Goal: Task Accomplishment & Management: Manage account settings

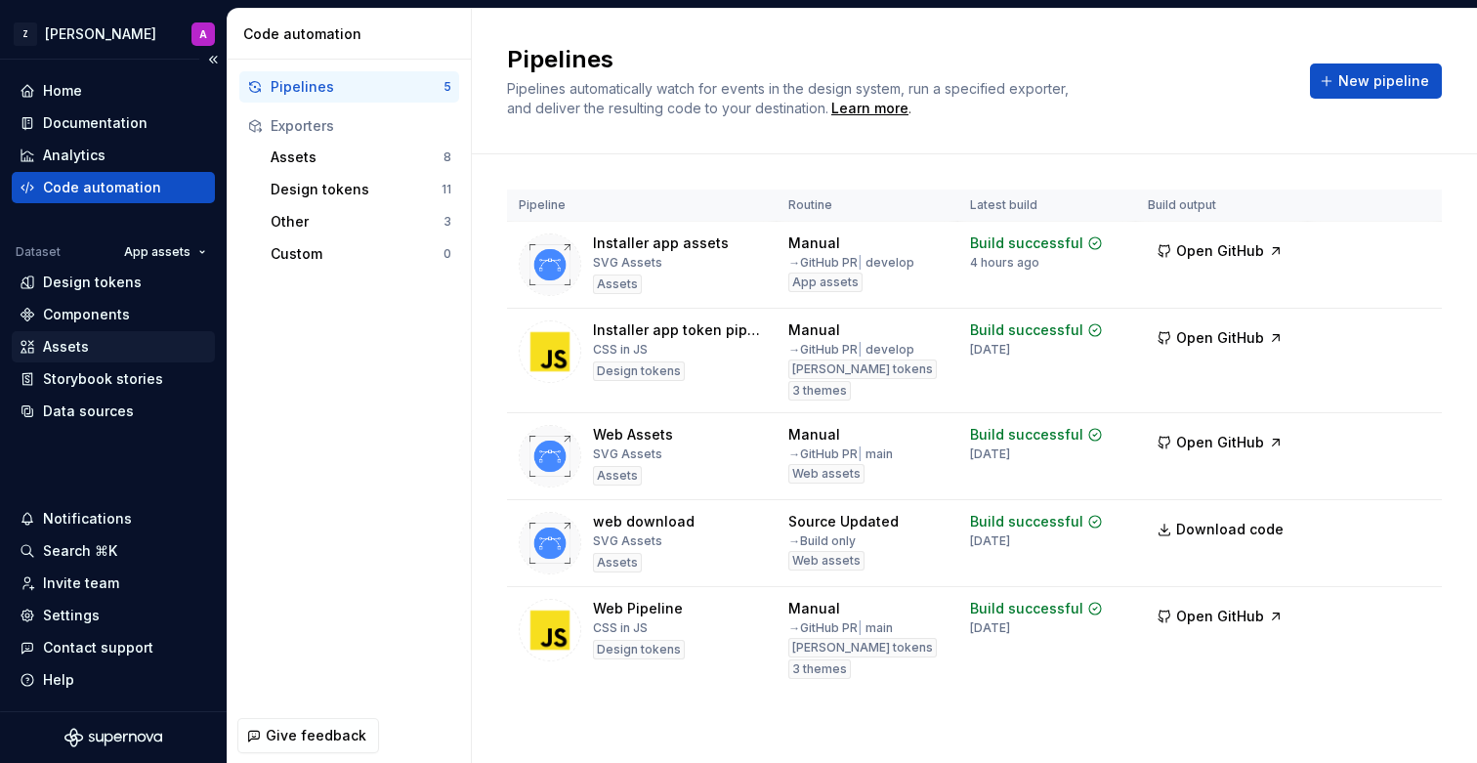
click at [113, 341] on div "Assets" at bounding box center [114, 347] width 188 height 20
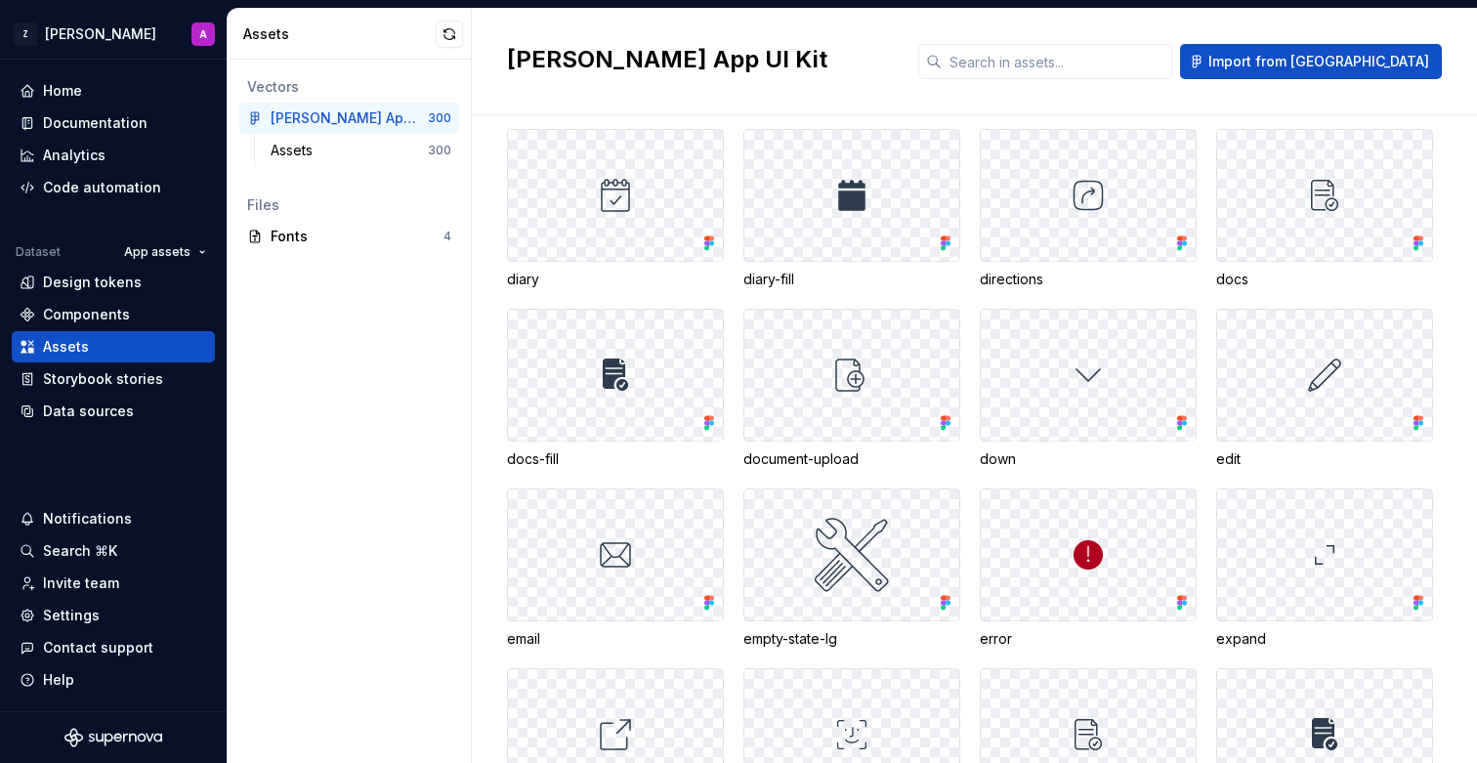
scroll to position [1697, 0]
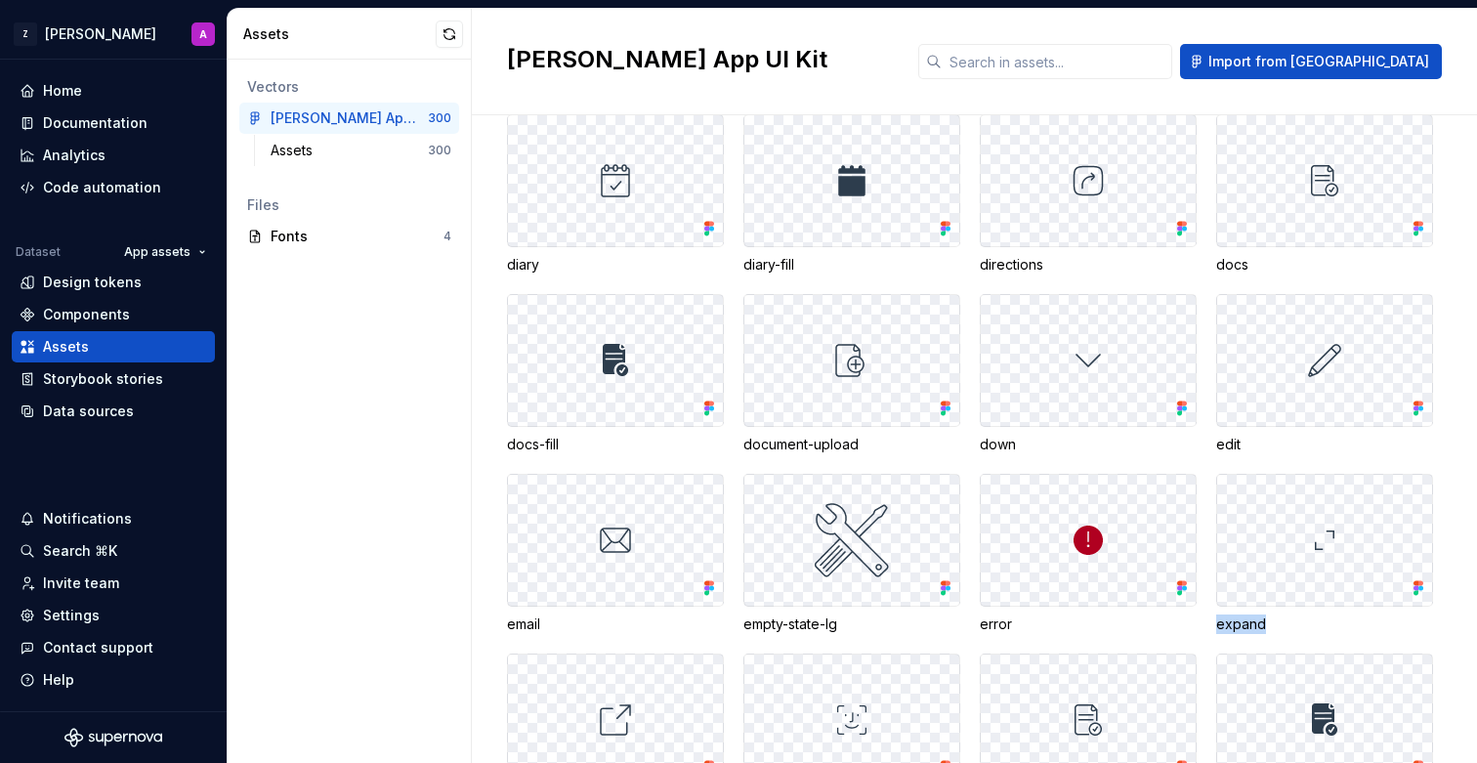
drag, startPoint x: 1273, startPoint y: 622, endPoint x: 1213, endPoint y: 622, distance: 59.6
copy div "expand"
click at [79, 30] on html "Z [PERSON_NAME] A Home Documentation Analytics Code automation Dataset App asse…" at bounding box center [738, 381] width 1477 height 763
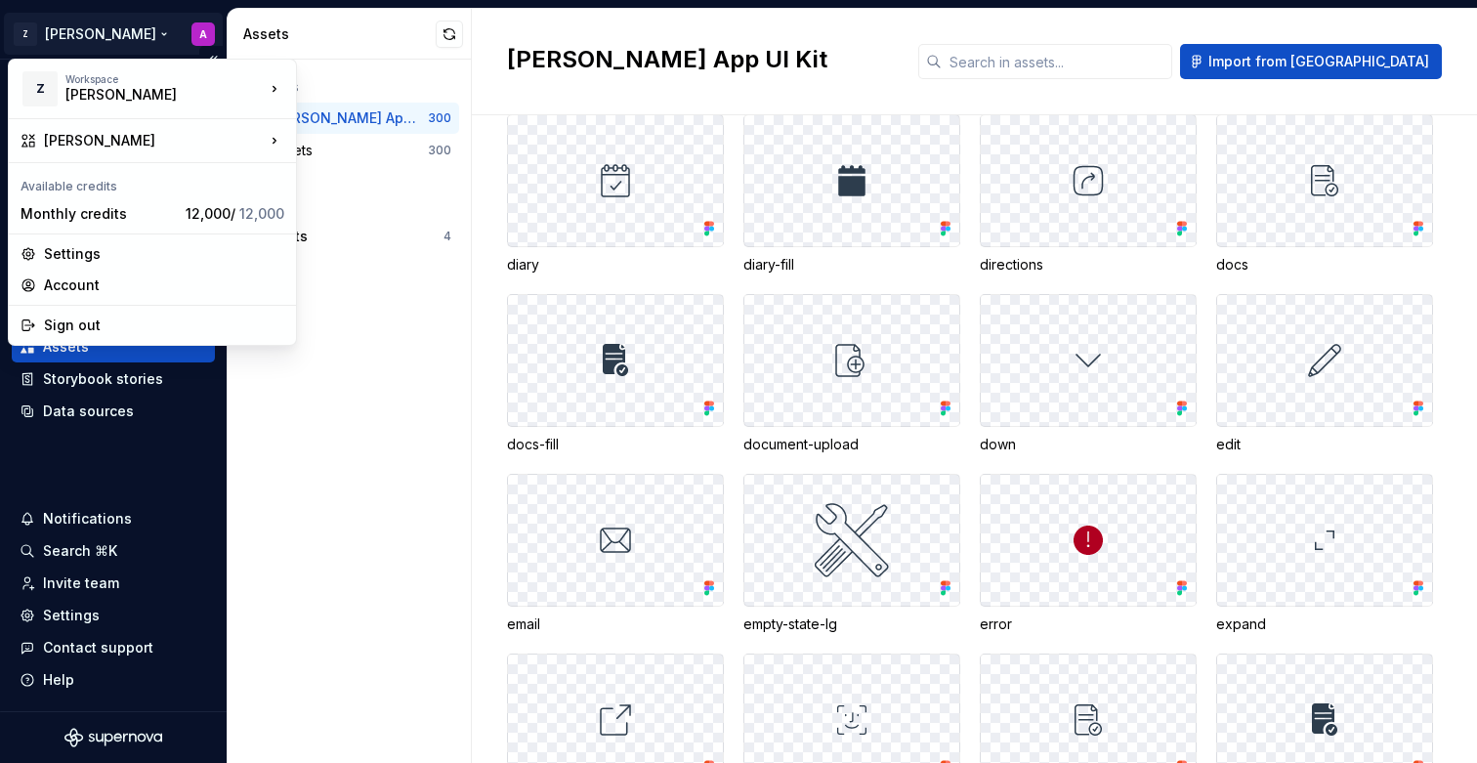
click at [79, 30] on html "Z [PERSON_NAME] A Home Documentation Analytics Code automation Dataset App asse…" at bounding box center [738, 381] width 1477 height 763
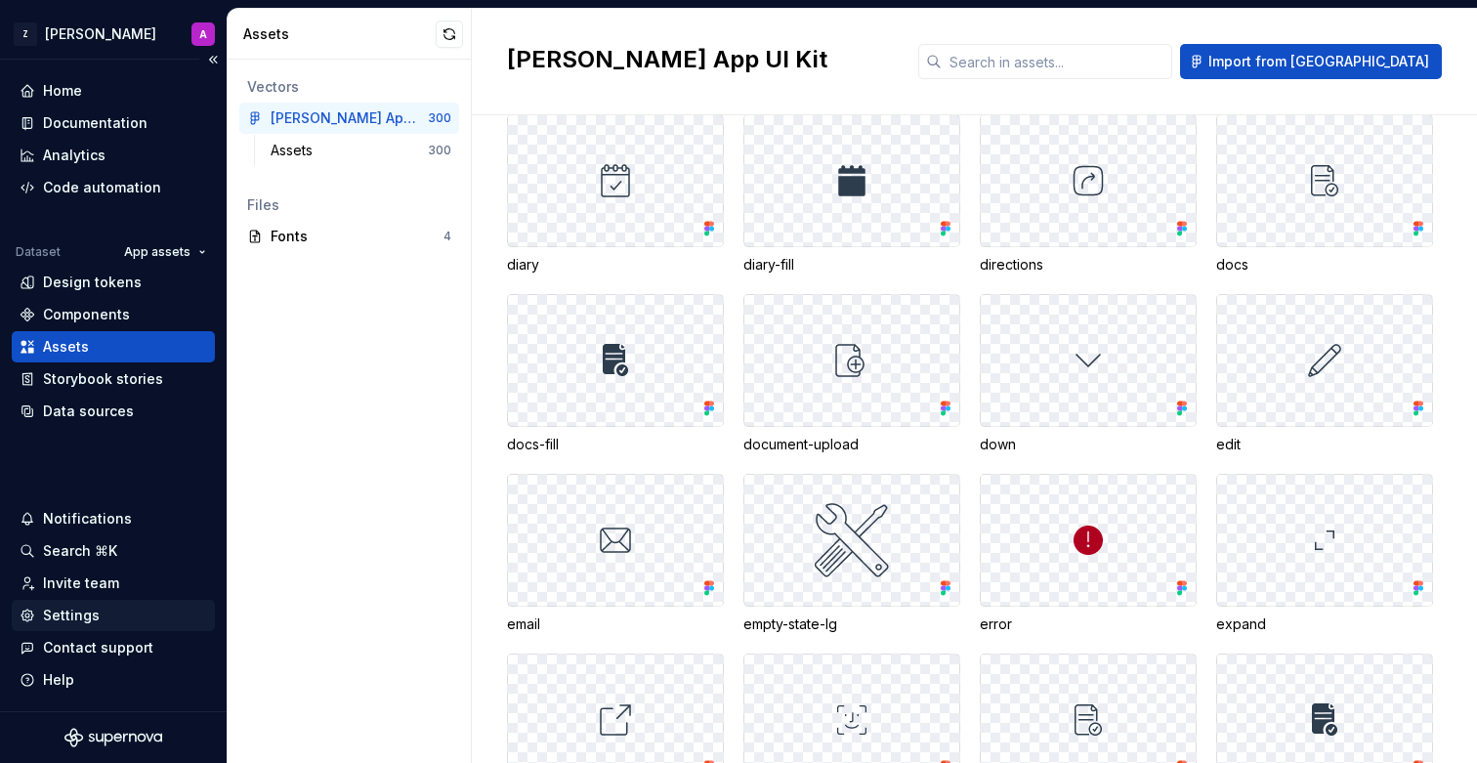
click at [87, 611] on div "Settings" at bounding box center [71, 616] width 57 height 20
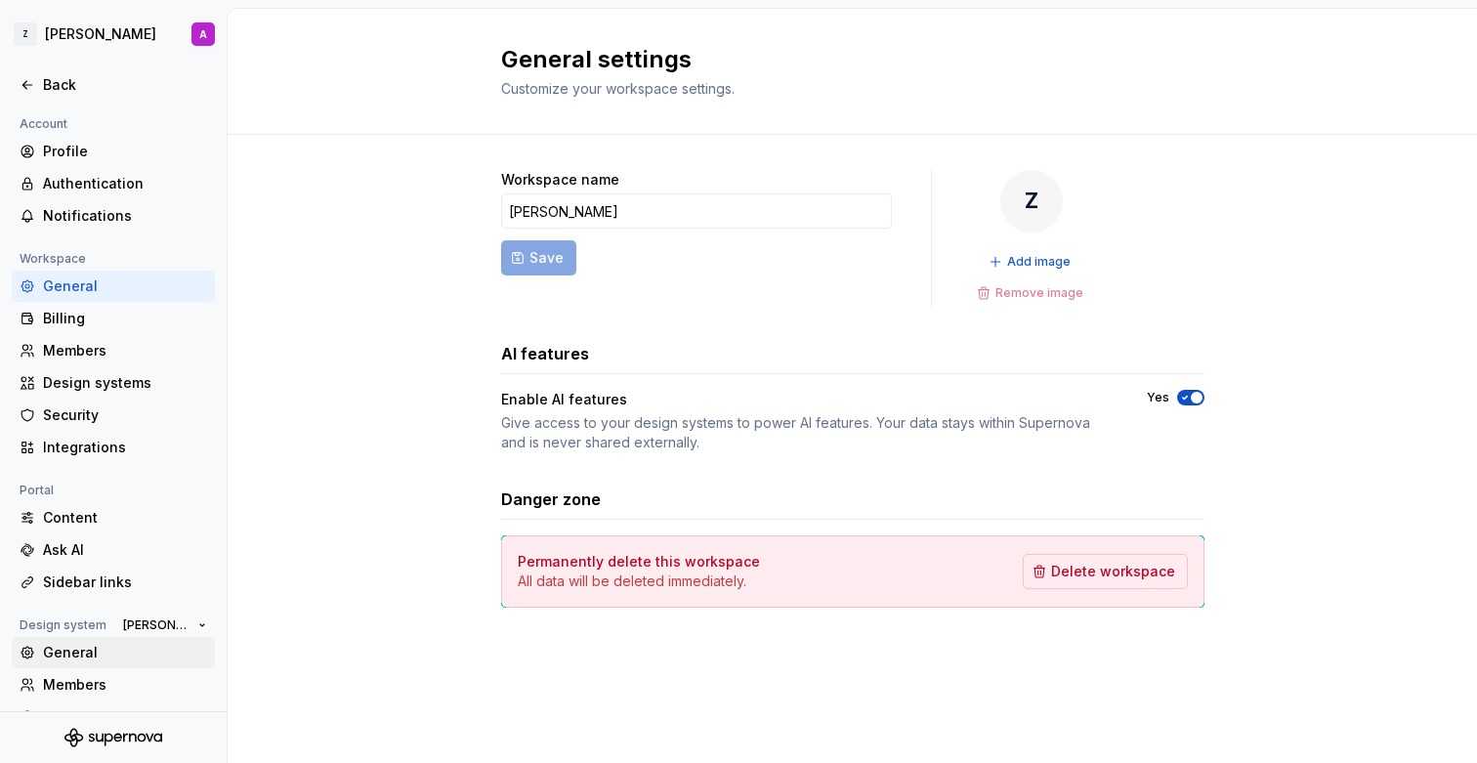
click at [88, 638] on div "General" at bounding box center [113, 652] width 203 height 31
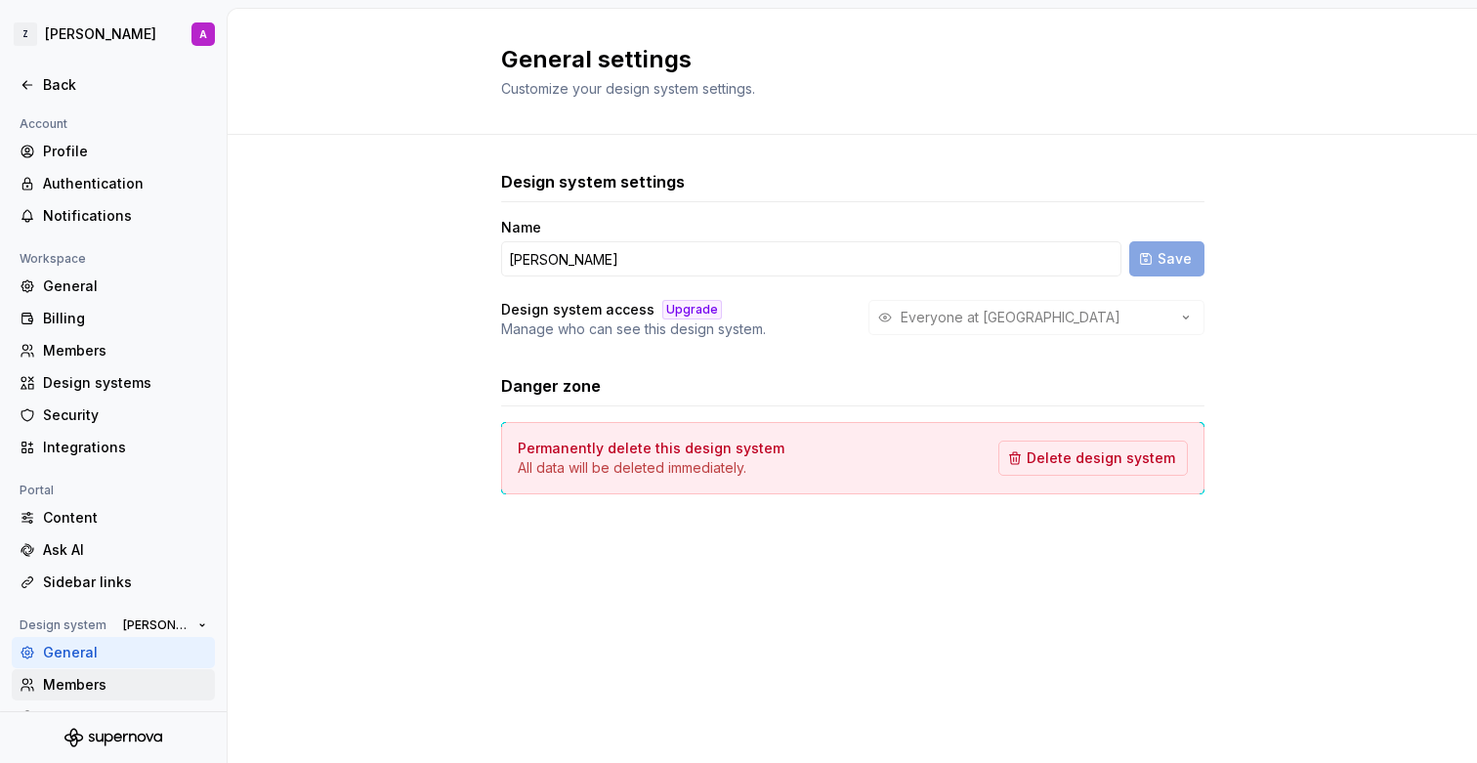
click at [104, 679] on div "Members" at bounding box center [125, 685] width 164 height 20
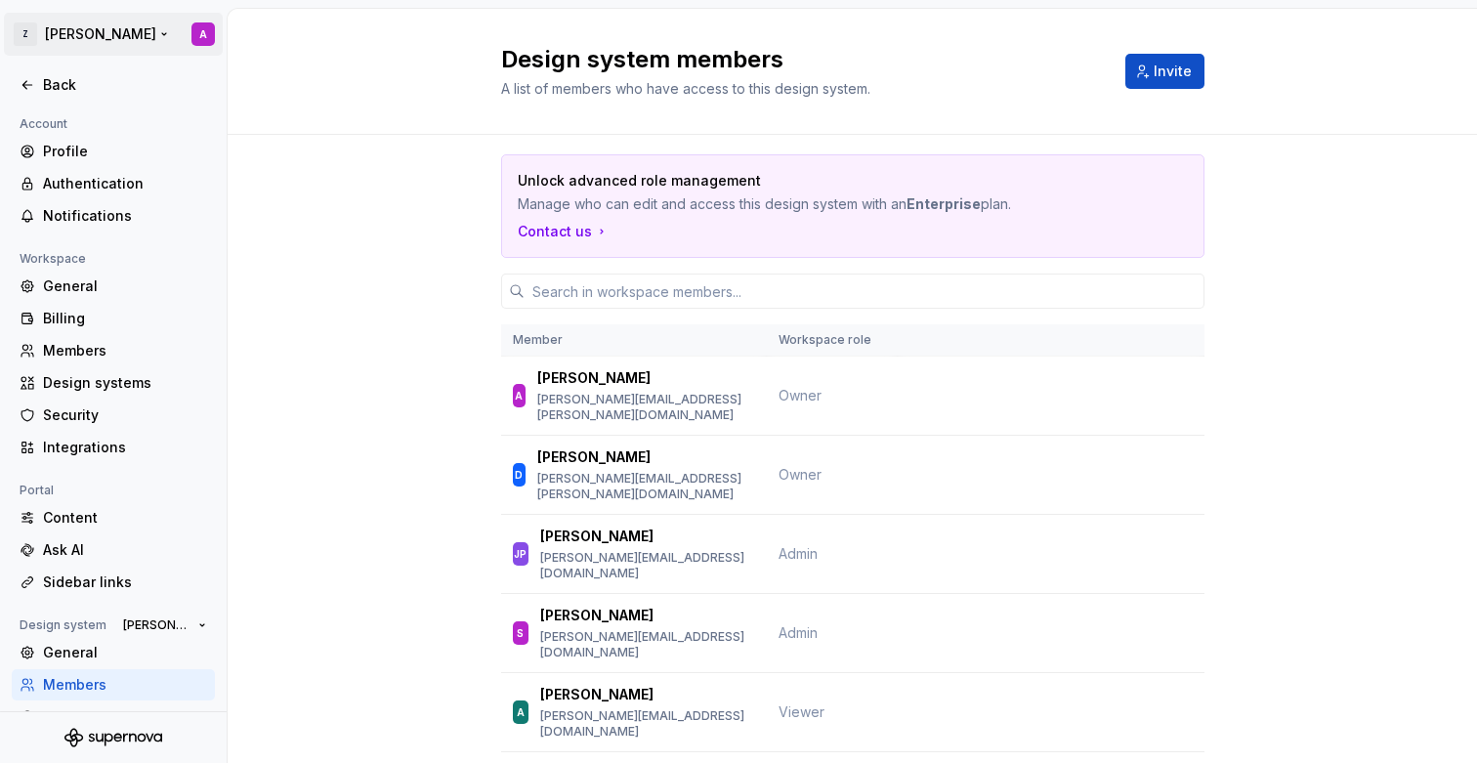
click at [200, 34] on html "Z [PERSON_NAME] A Back Account Profile Authentication Notifications Workspace G…" at bounding box center [738, 381] width 1477 height 763
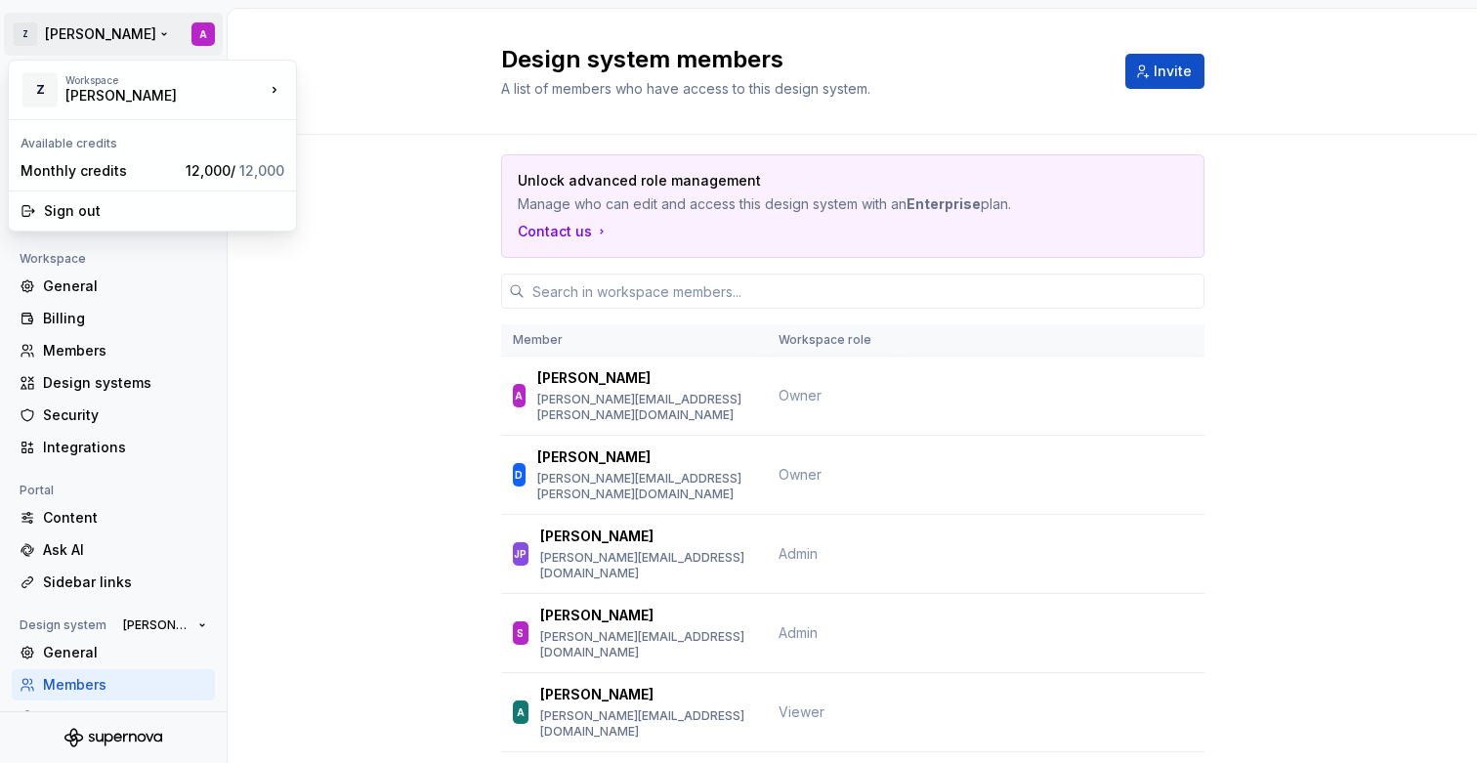
click at [282, 35] on html "Z [PERSON_NAME] A Back Account Profile Authentication Notifications Workspace G…" at bounding box center [738, 381] width 1477 height 763
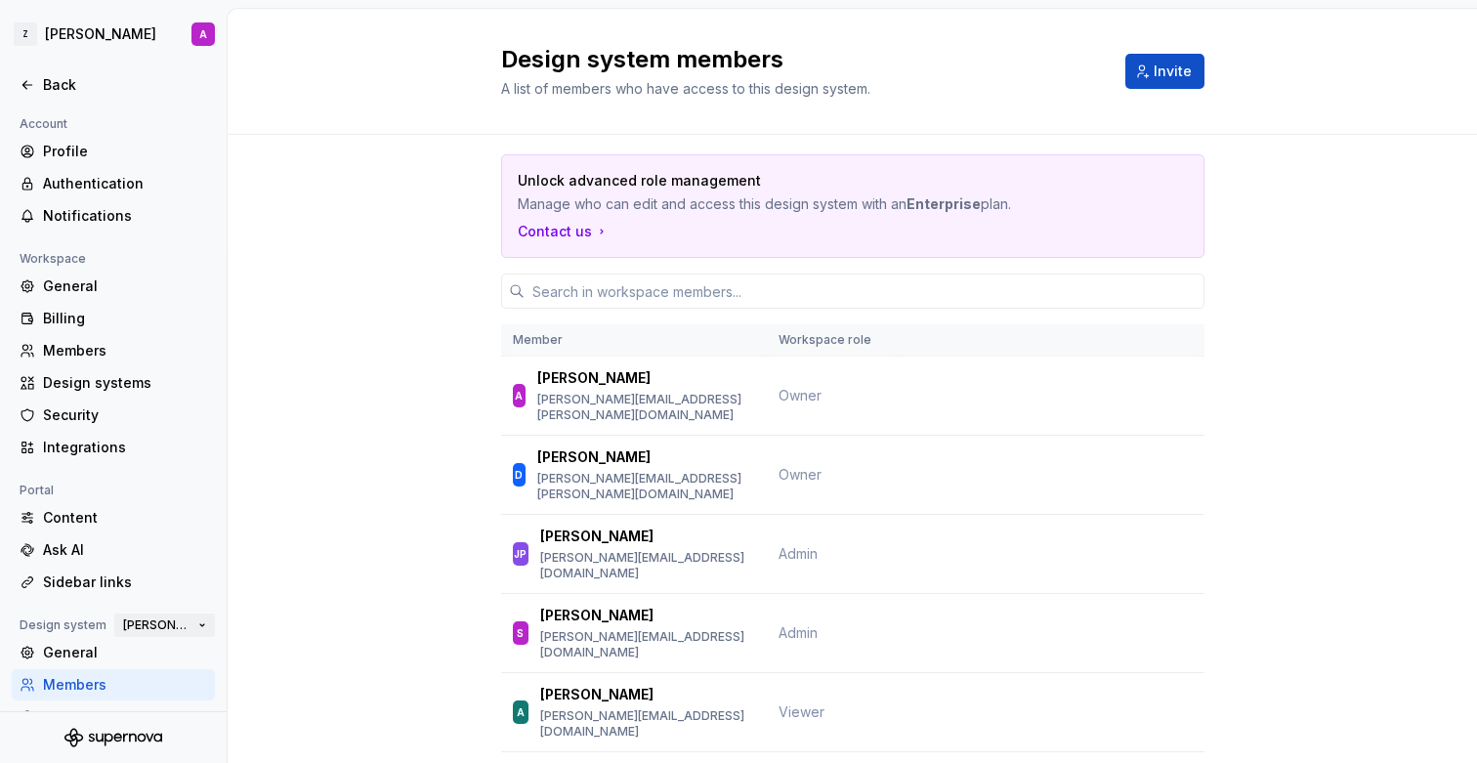
click at [166, 625] on span "[PERSON_NAME]" at bounding box center [156, 625] width 67 height 16
click at [53, 647] on div "General" at bounding box center [125, 653] width 164 height 20
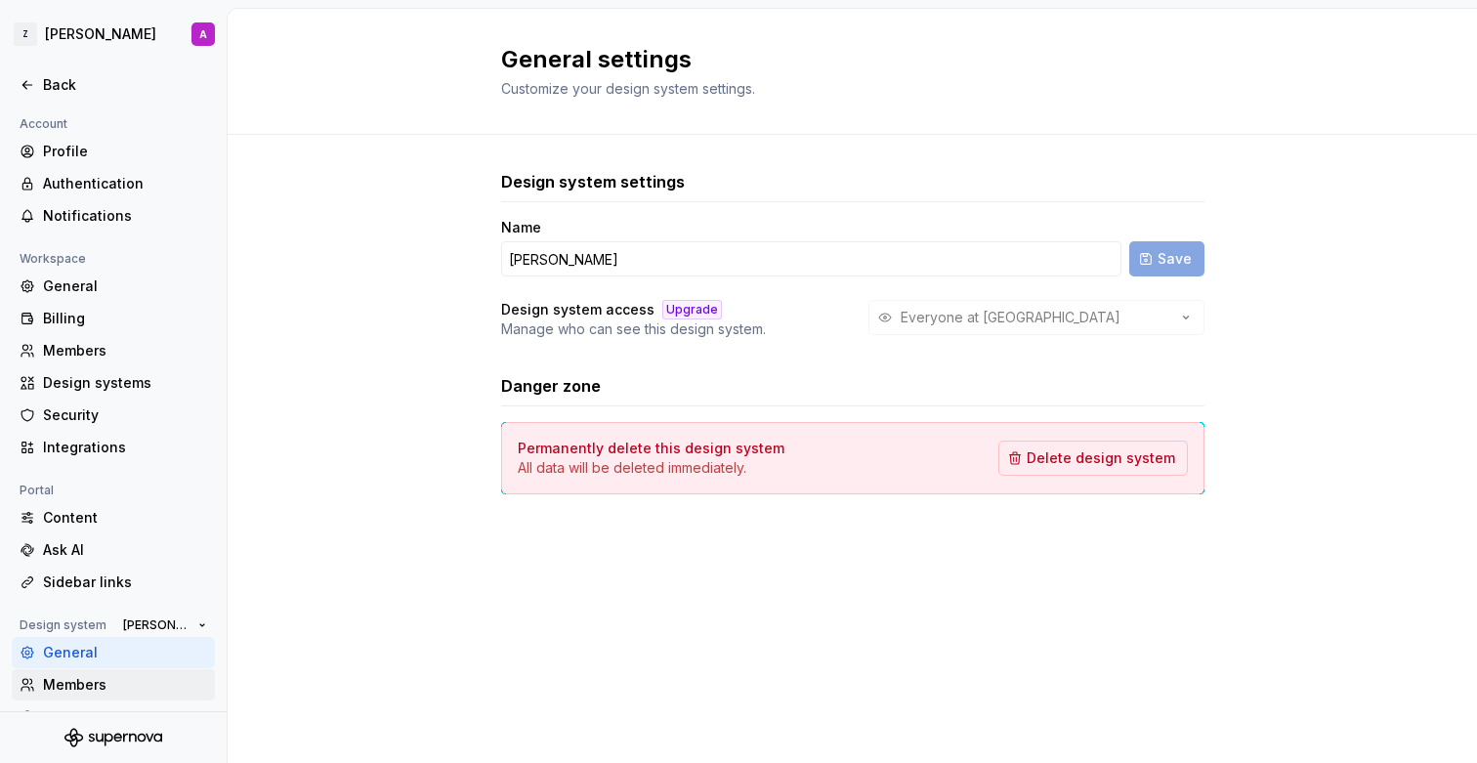
click at [76, 685] on div "Members" at bounding box center [125, 685] width 164 height 20
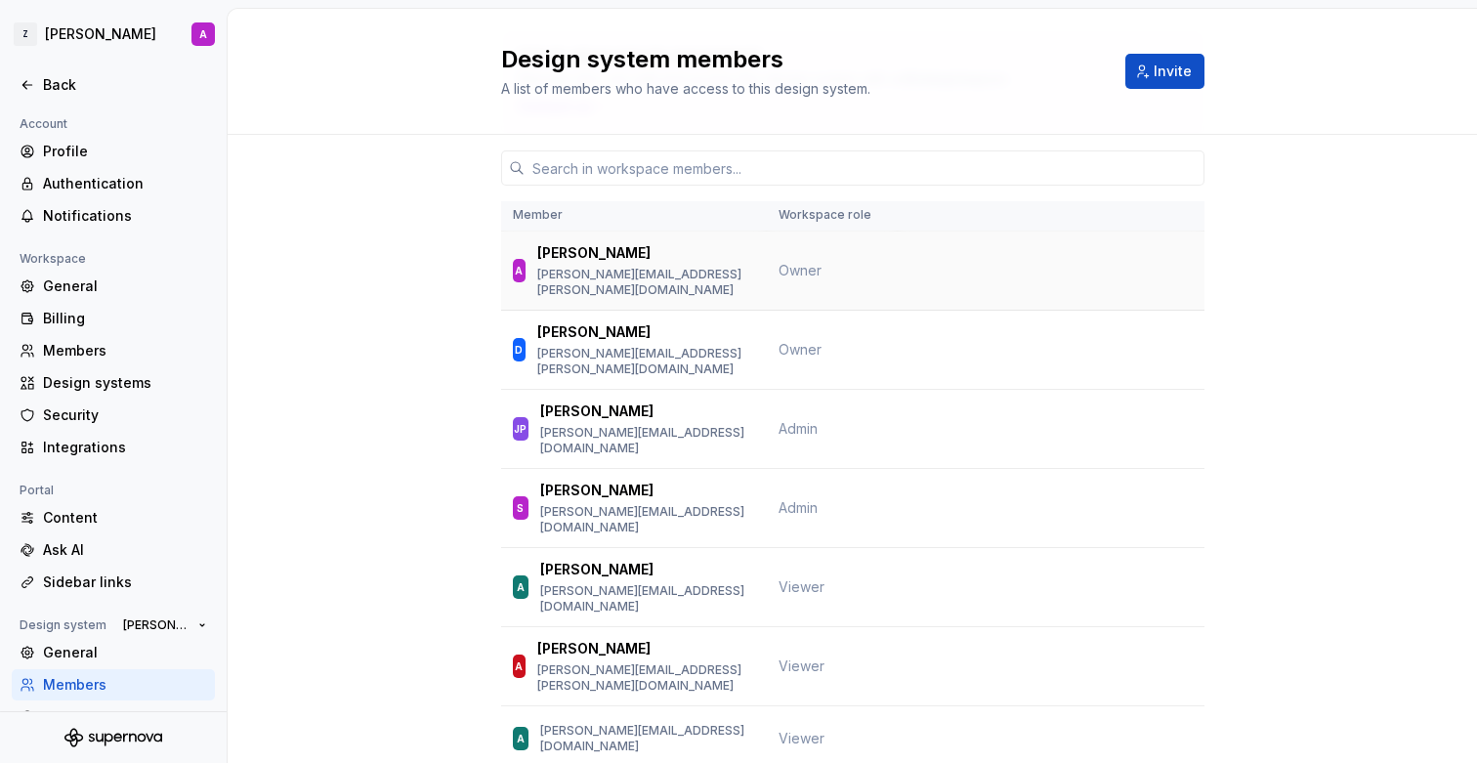
scroll to position [132, 0]
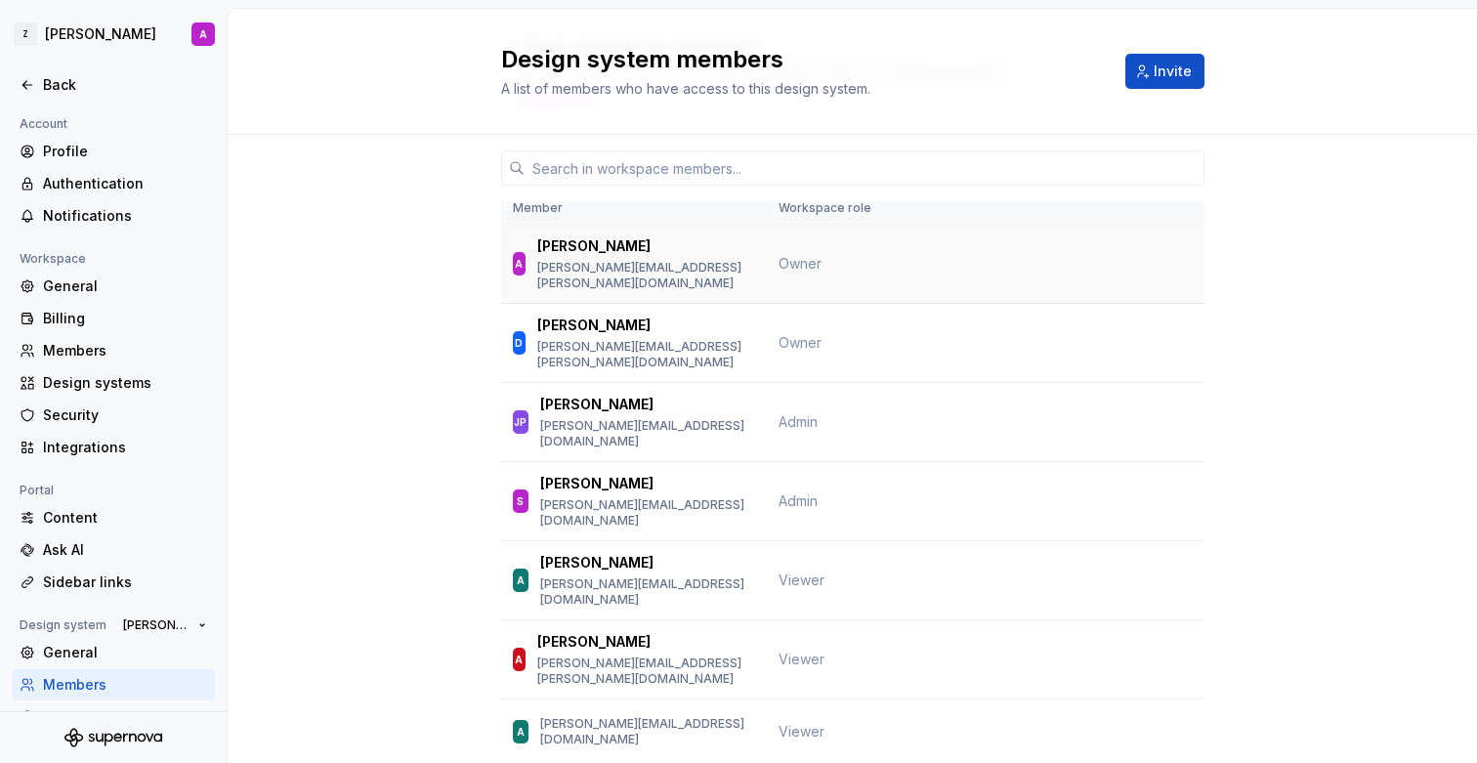
click at [710, 265] on div "A [PERSON_NAME] [PERSON_NAME][EMAIL_ADDRESS][PERSON_NAME][DOMAIN_NAME]" at bounding box center [634, 263] width 242 height 55
click at [631, 264] on p "[PERSON_NAME][EMAIL_ADDRESS][PERSON_NAME][DOMAIN_NAME]" at bounding box center [646, 275] width 218 height 31
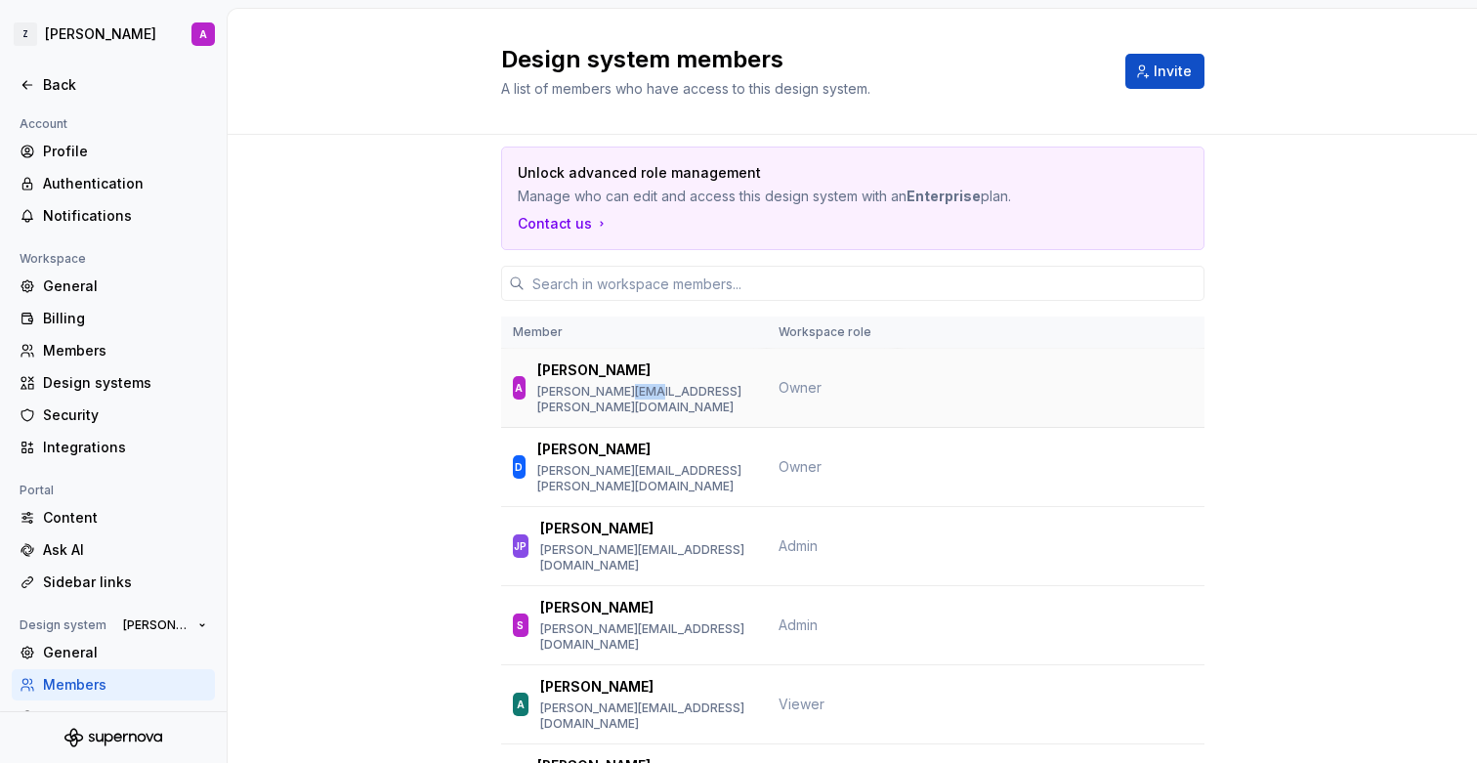
scroll to position [0, 0]
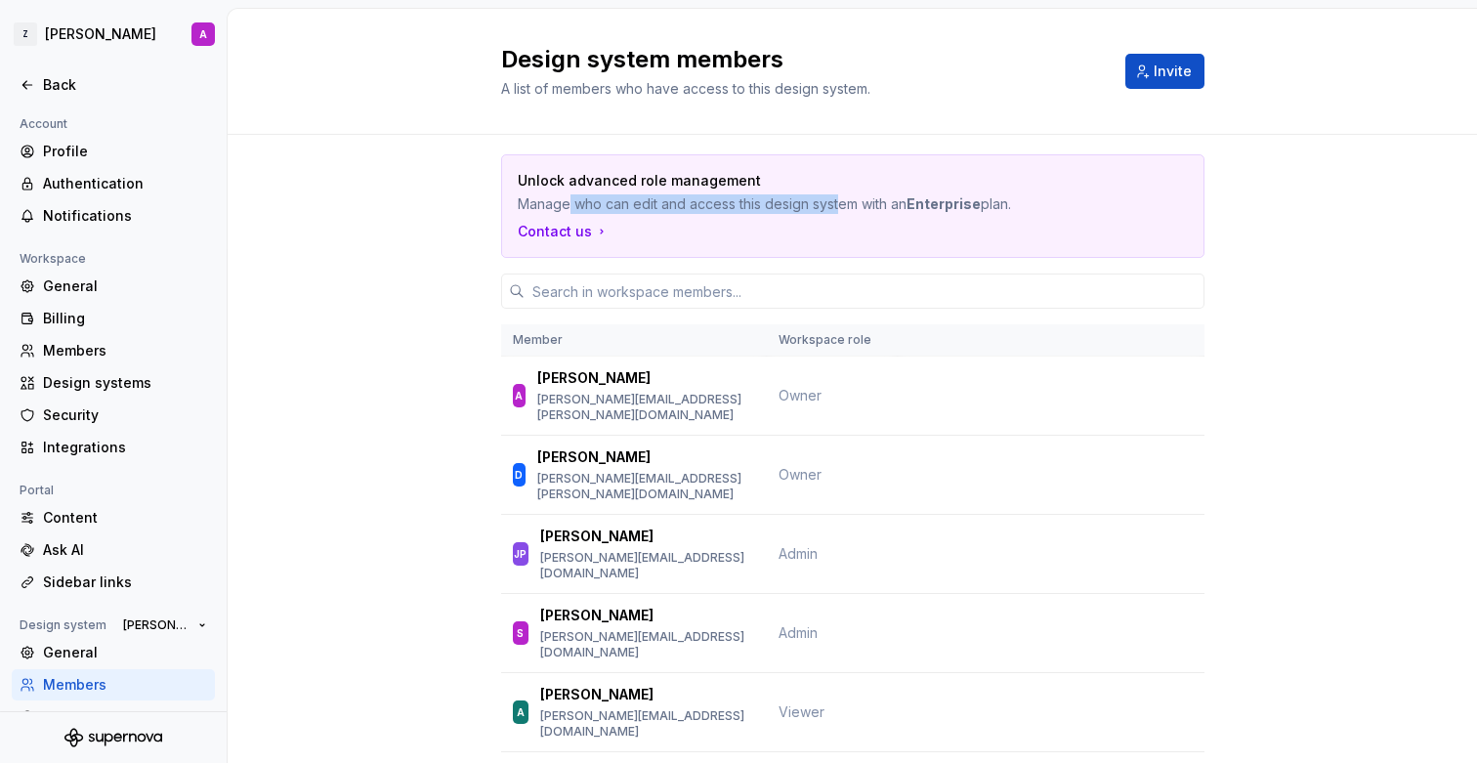
drag, startPoint x: 567, startPoint y: 202, endPoint x: 840, endPoint y: 201, distance: 273.5
click at [840, 201] on p "Manage who can edit and access this design system with an Enterprise plan." at bounding box center [784, 204] width 533 height 20
drag, startPoint x: 535, startPoint y: 181, endPoint x: 959, endPoint y: 202, distance: 424.5
click at [959, 202] on div "Unlock advanced role management Manage who can edit and access this design syst…" at bounding box center [853, 192] width 670 height 43
click at [959, 202] on strong "Enterprise" at bounding box center [943, 203] width 74 height 17
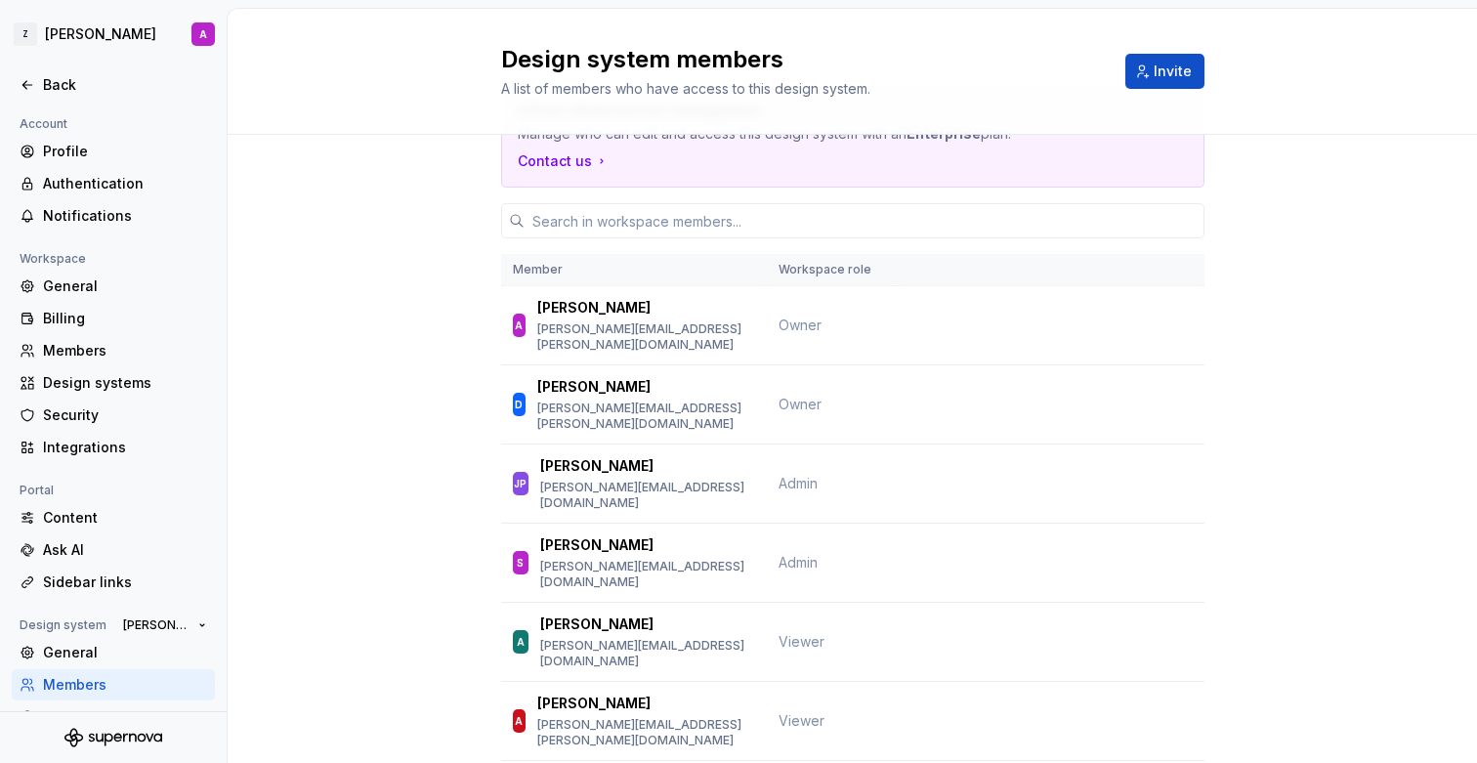
scroll to position [76, 0]
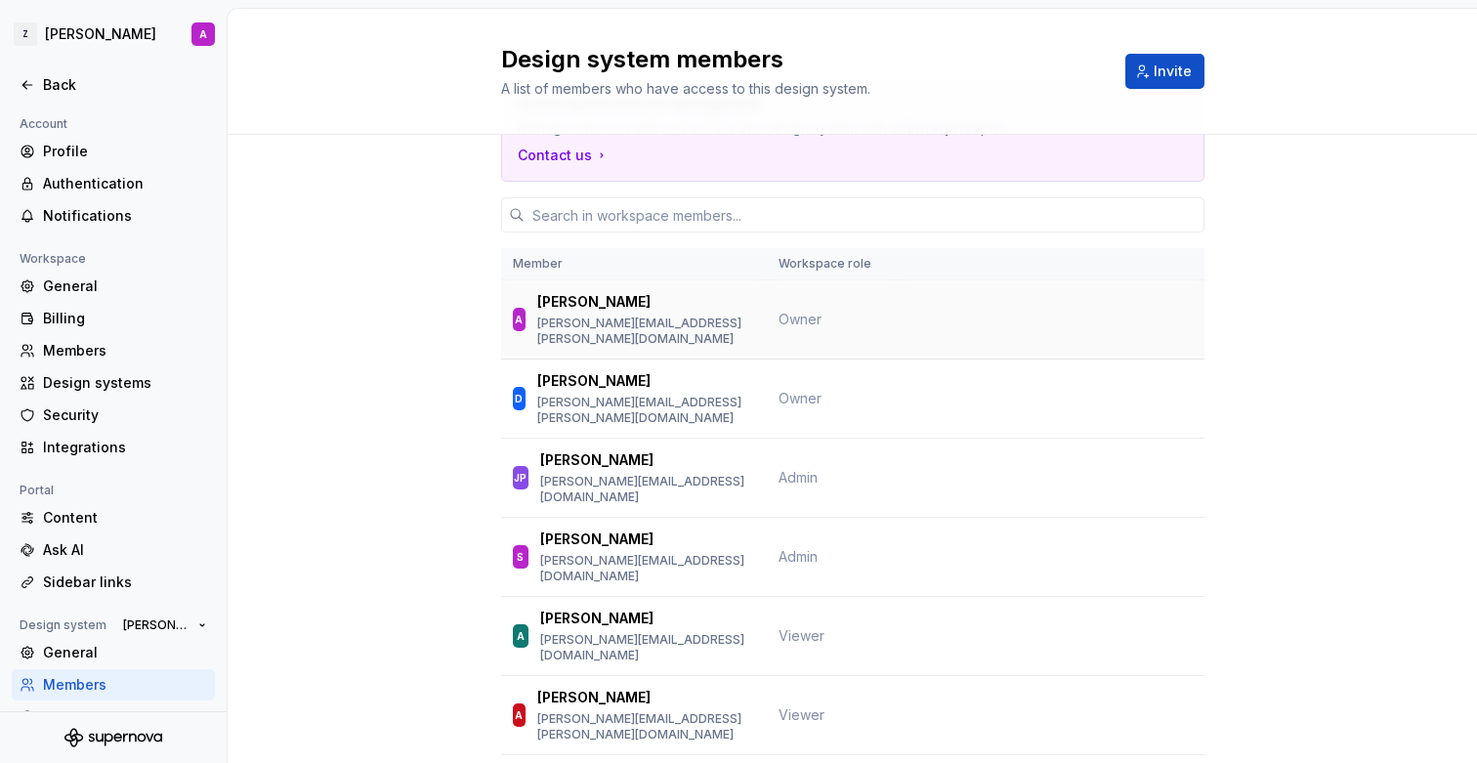
click at [813, 311] on span "Owner" at bounding box center [800, 319] width 43 height 17
click at [798, 390] on span "Owner" at bounding box center [800, 398] width 43 height 17
click at [801, 469] on span "Admin" at bounding box center [798, 477] width 39 height 17
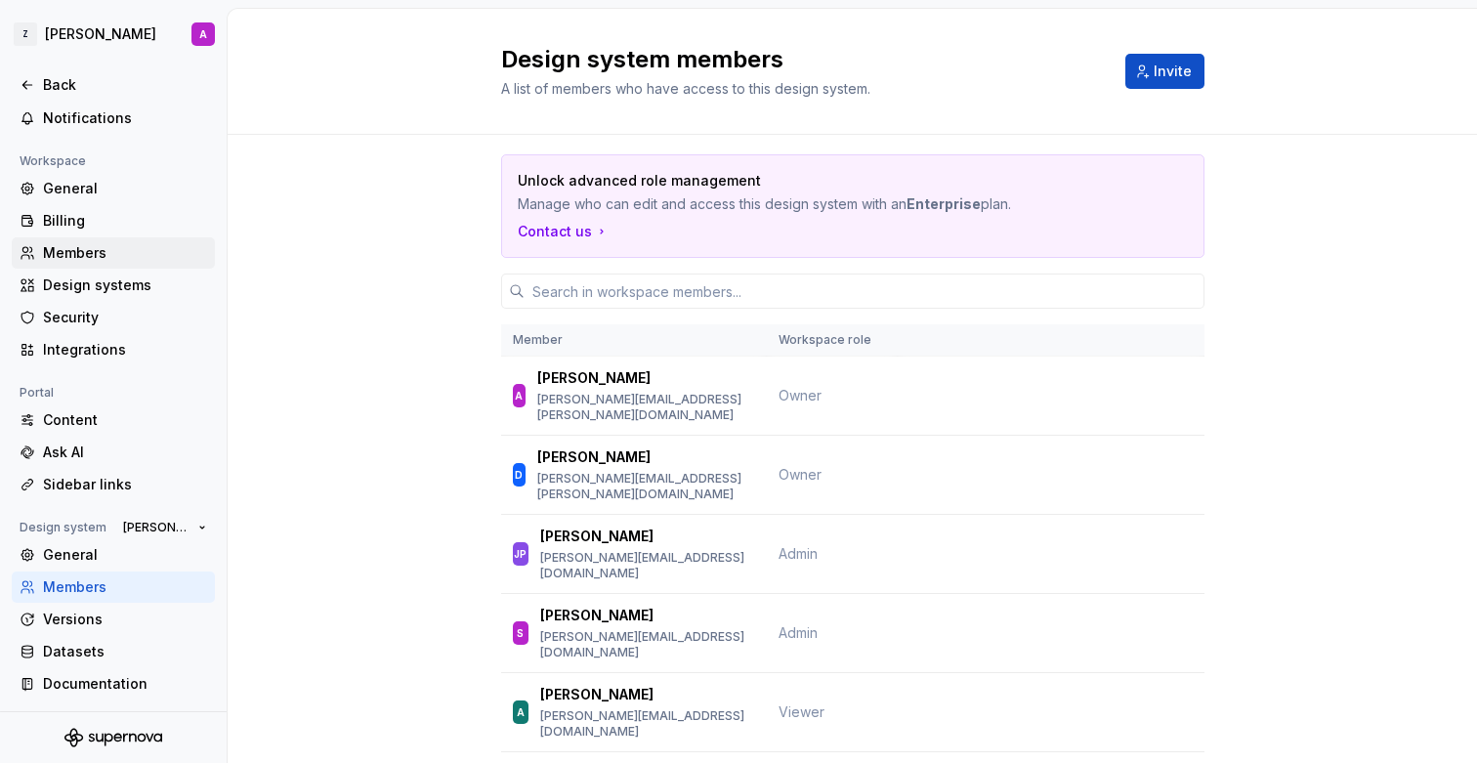
scroll to position [0, 0]
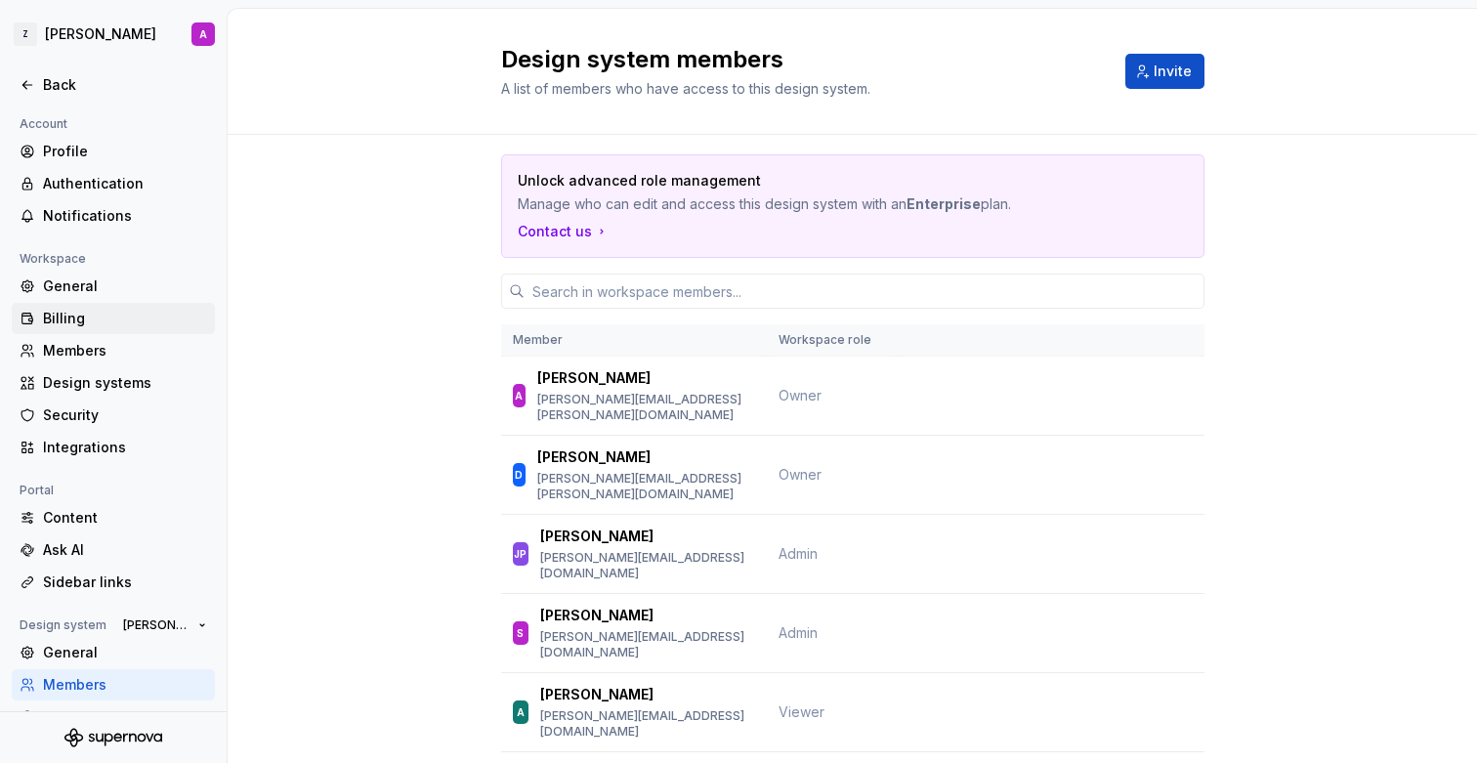
click at [115, 319] on div "Billing" at bounding box center [125, 319] width 164 height 20
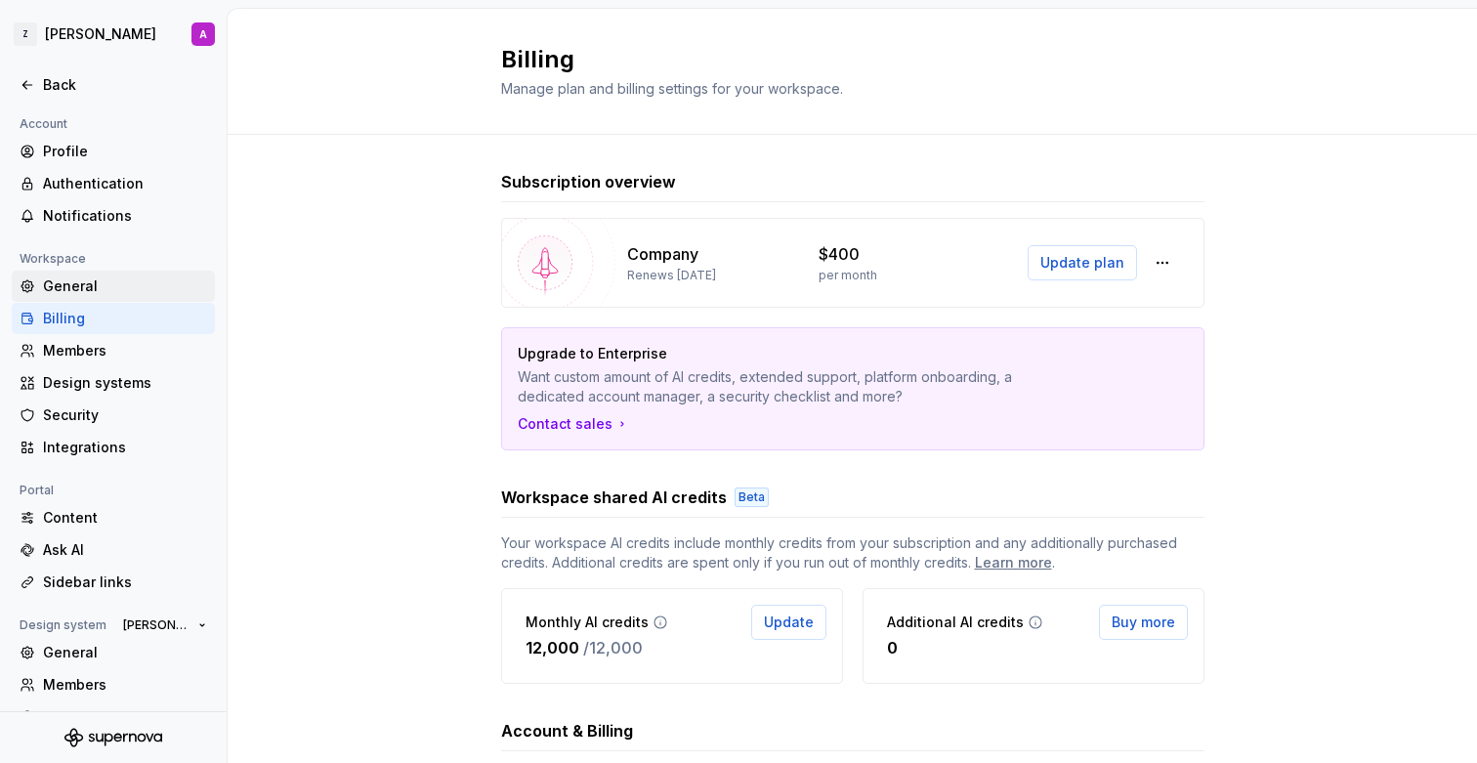
click at [111, 287] on div "General" at bounding box center [125, 286] width 164 height 20
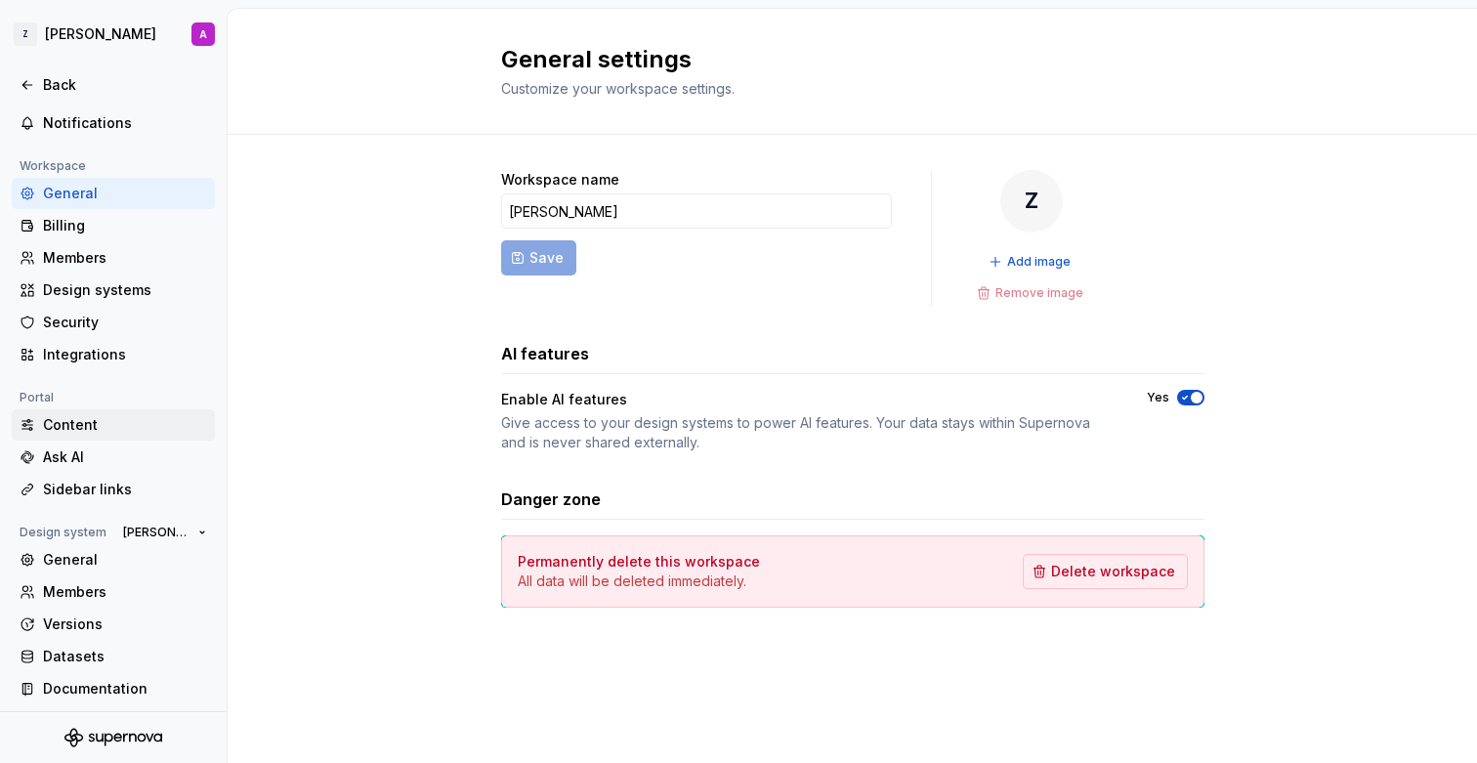
scroll to position [98, 0]
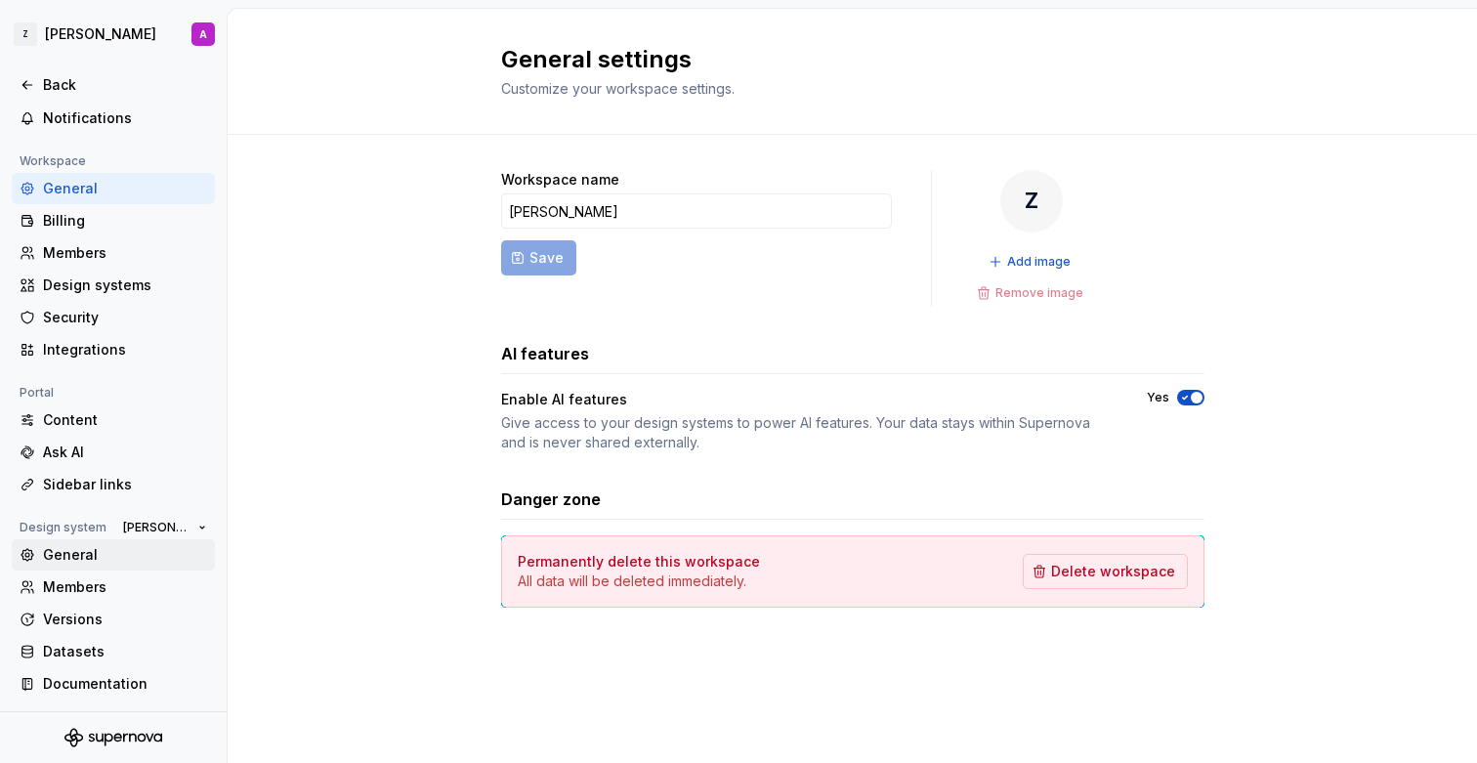
click at [85, 552] on div "General" at bounding box center [125, 555] width 164 height 20
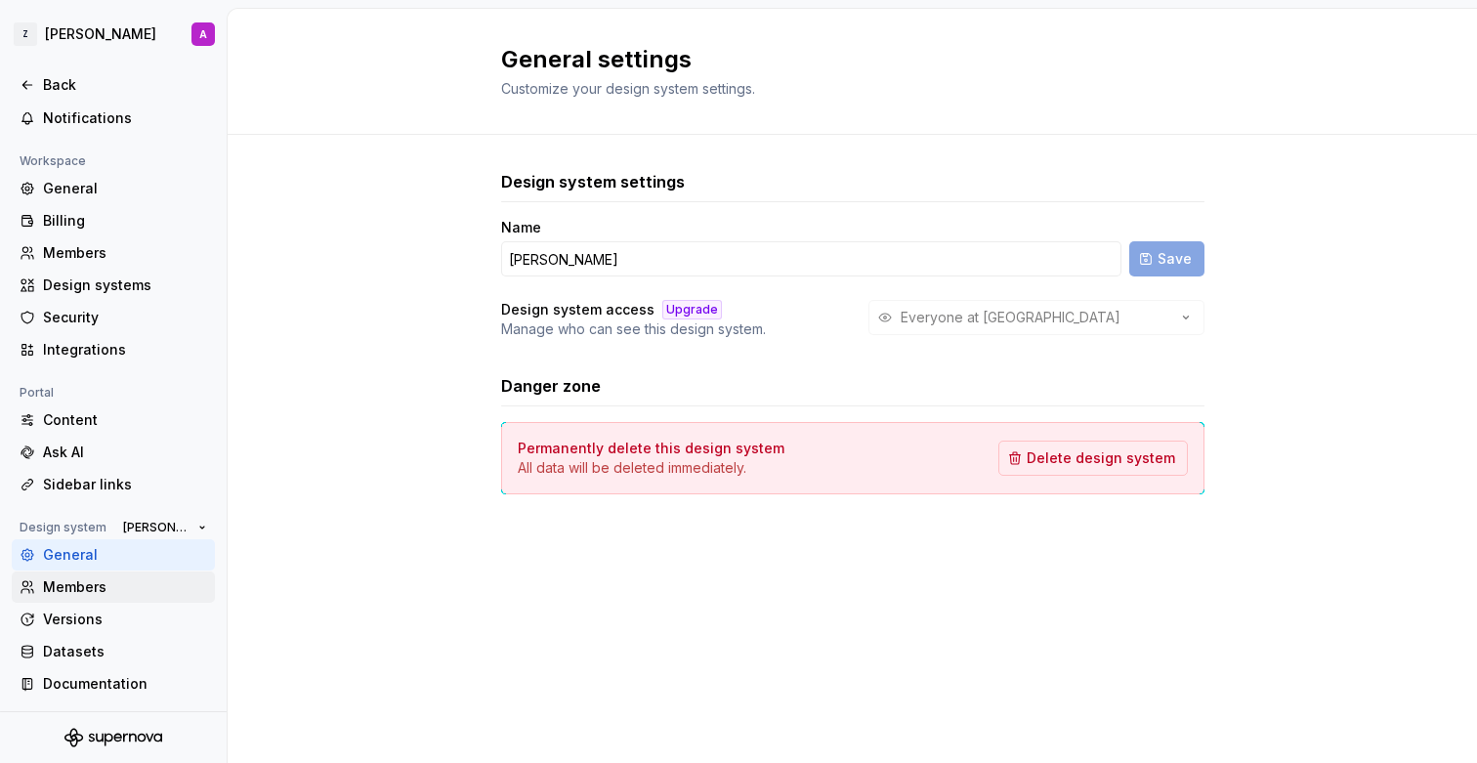
click at [95, 591] on div "Members" at bounding box center [125, 587] width 164 height 20
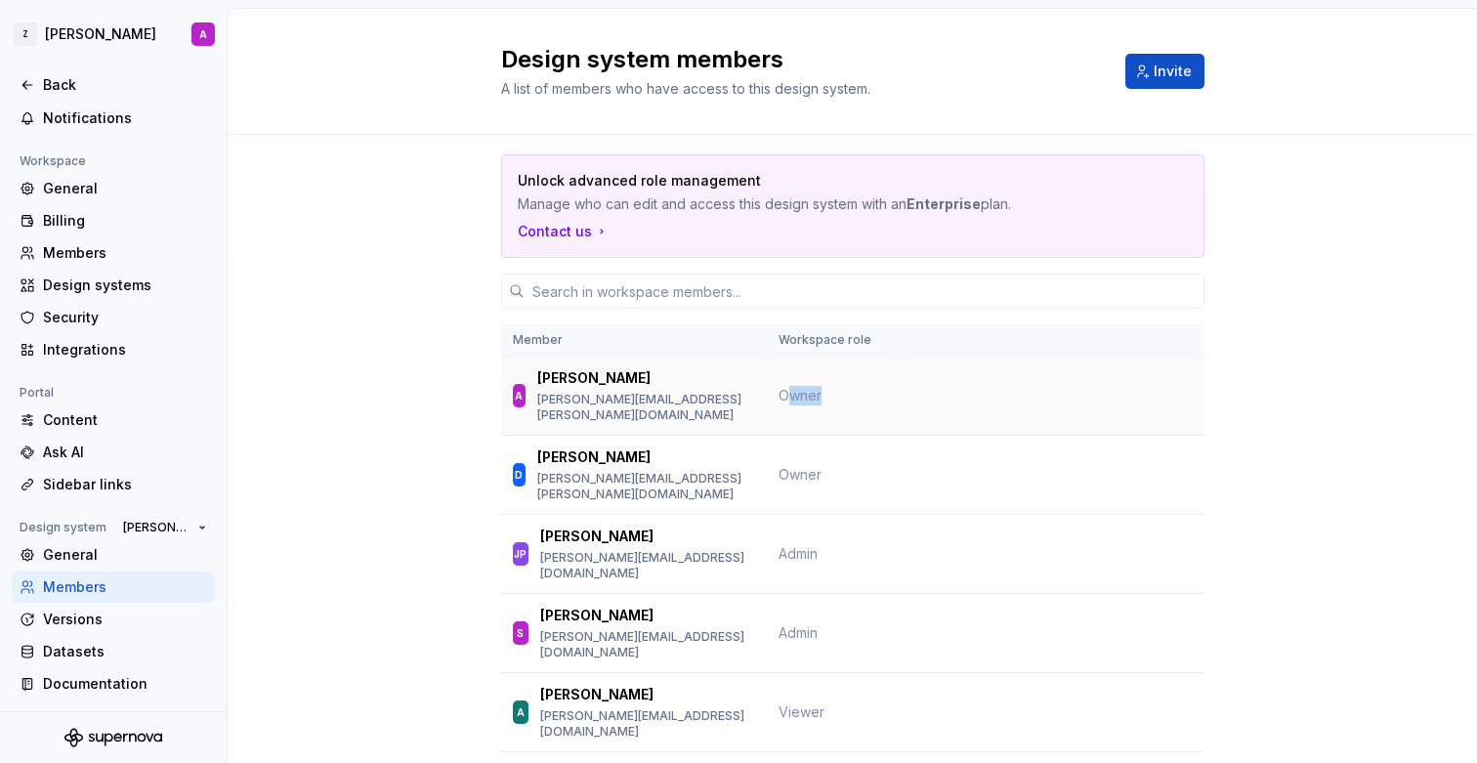
drag, startPoint x: 784, startPoint y: 390, endPoint x: 823, endPoint y: 388, distance: 39.1
click at [823, 388] on td "Owner" at bounding box center [832, 396] width 131 height 79
click at [835, 389] on td "Owner" at bounding box center [832, 396] width 131 height 79
click at [1186, 64] on span "Invite" at bounding box center [1173, 72] width 38 height 20
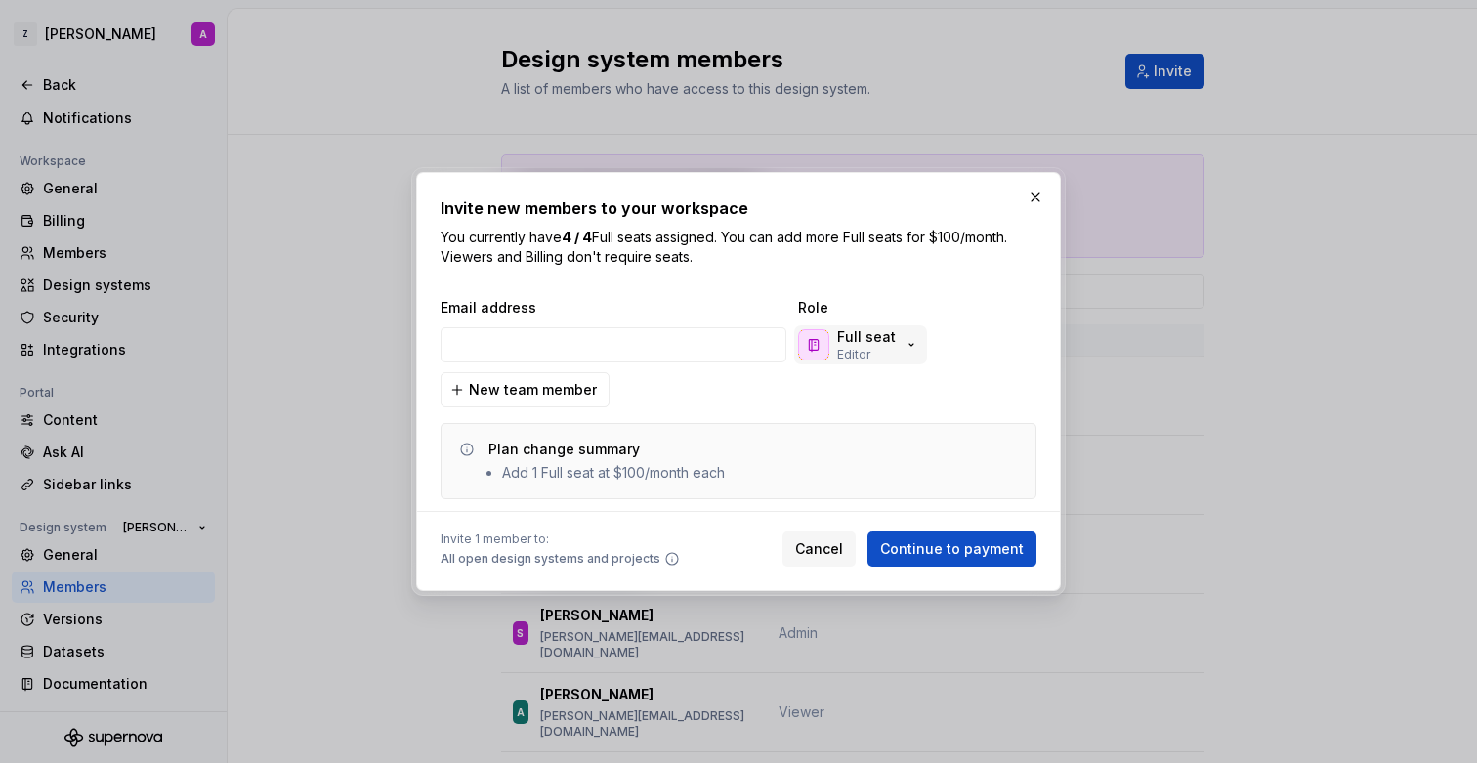
click at [878, 332] on p "Full seat" at bounding box center [866, 337] width 59 height 20
click at [925, 291] on div "Invite new members to your workspace You currently have 4 / 4 Full seats assign…" at bounding box center [739, 381] width 596 height 370
drag, startPoint x: 534, startPoint y: 472, endPoint x: 715, endPoint y: 468, distance: 180.8
click at [715, 468] on li "Add 1 Full seat at $100/month each" at bounding box center [613, 473] width 223 height 20
click at [763, 470] on div "Plan change summary Add 1 Full seat at $100/month each" at bounding box center [753, 461] width 531 height 43
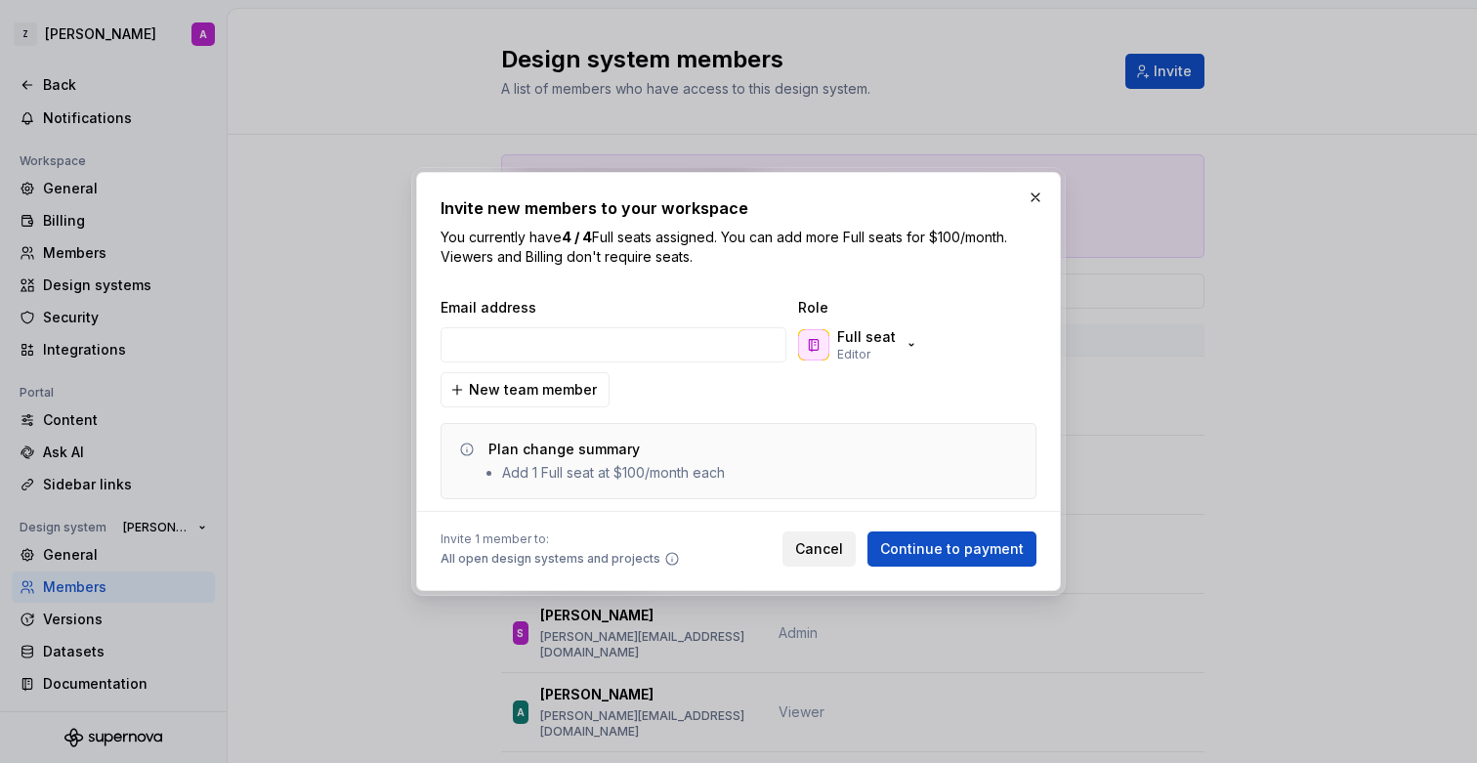
click at [823, 552] on span "Cancel" at bounding box center [819, 549] width 48 height 20
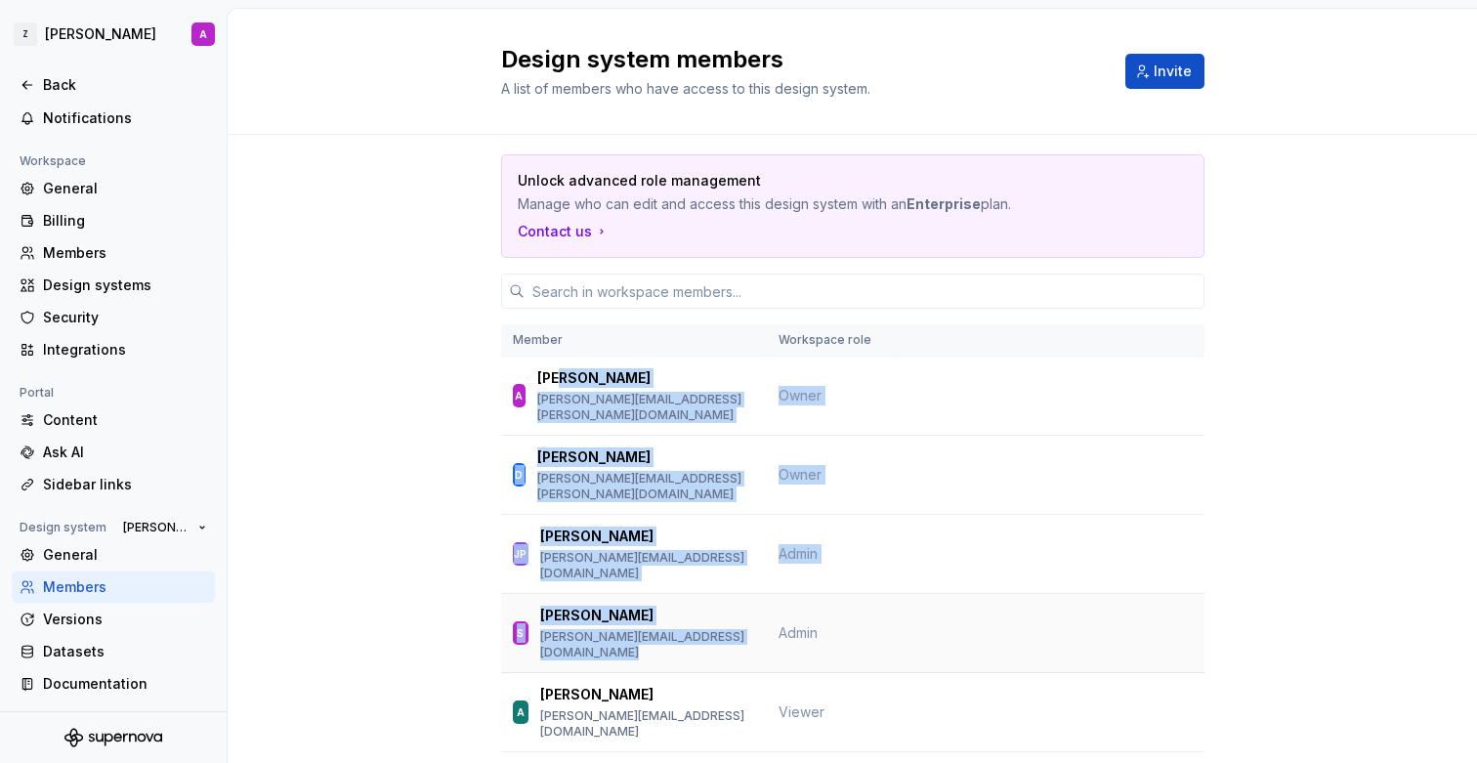
drag, startPoint x: 569, startPoint y: 375, endPoint x: 850, endPoint y: 569, distance: 341.4
click at [863, 594] on td "Admin" at bounding box center [832, 633] width 131 height 79
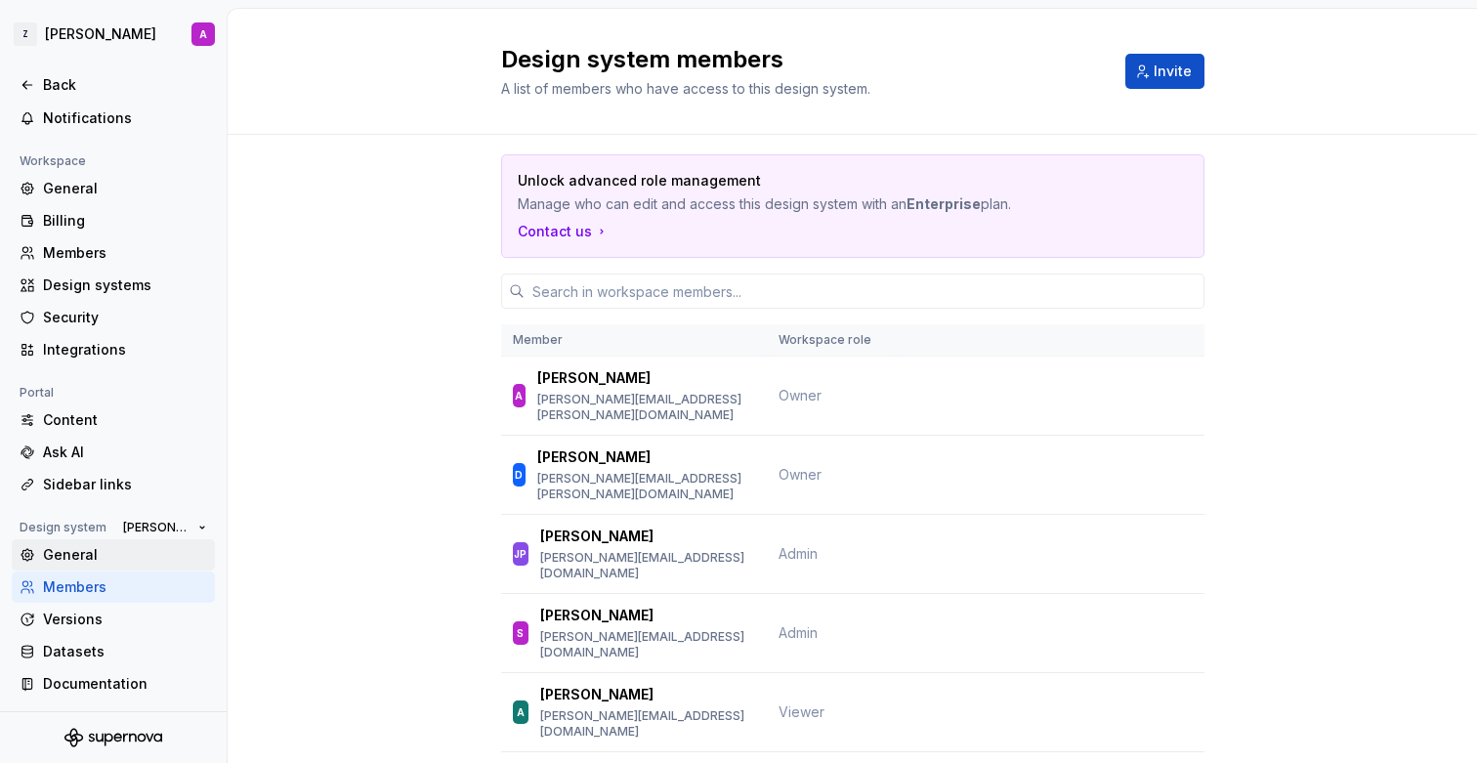
click at [94, 555] on div "General" at bounding box center [125, 555] width 164 height 20
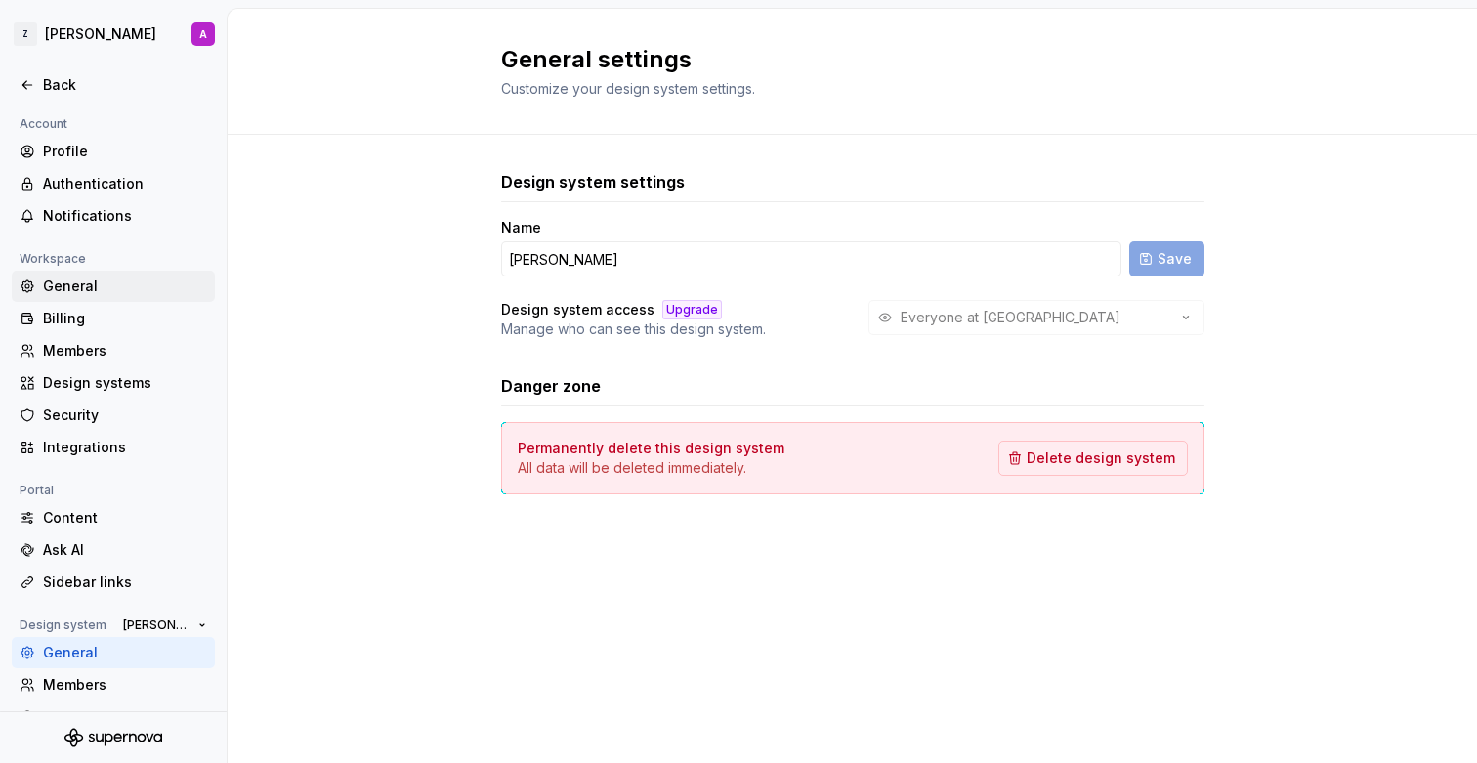
click at [84, 290] on div "General" at bounding box center [125, 286] width 164 height 20
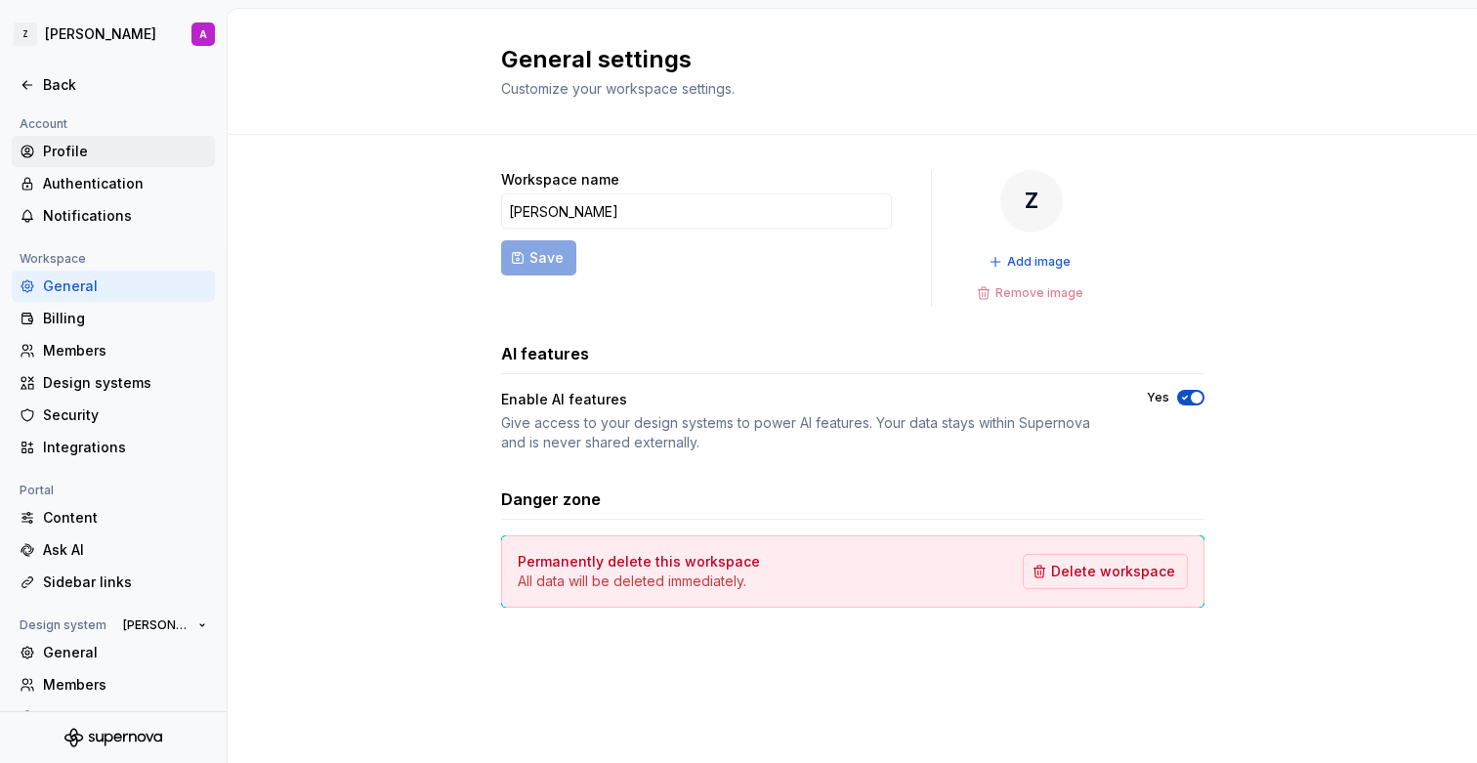
click at [90, 148] on div "Profile" at bounding box center [125, 152] width 164 height 20
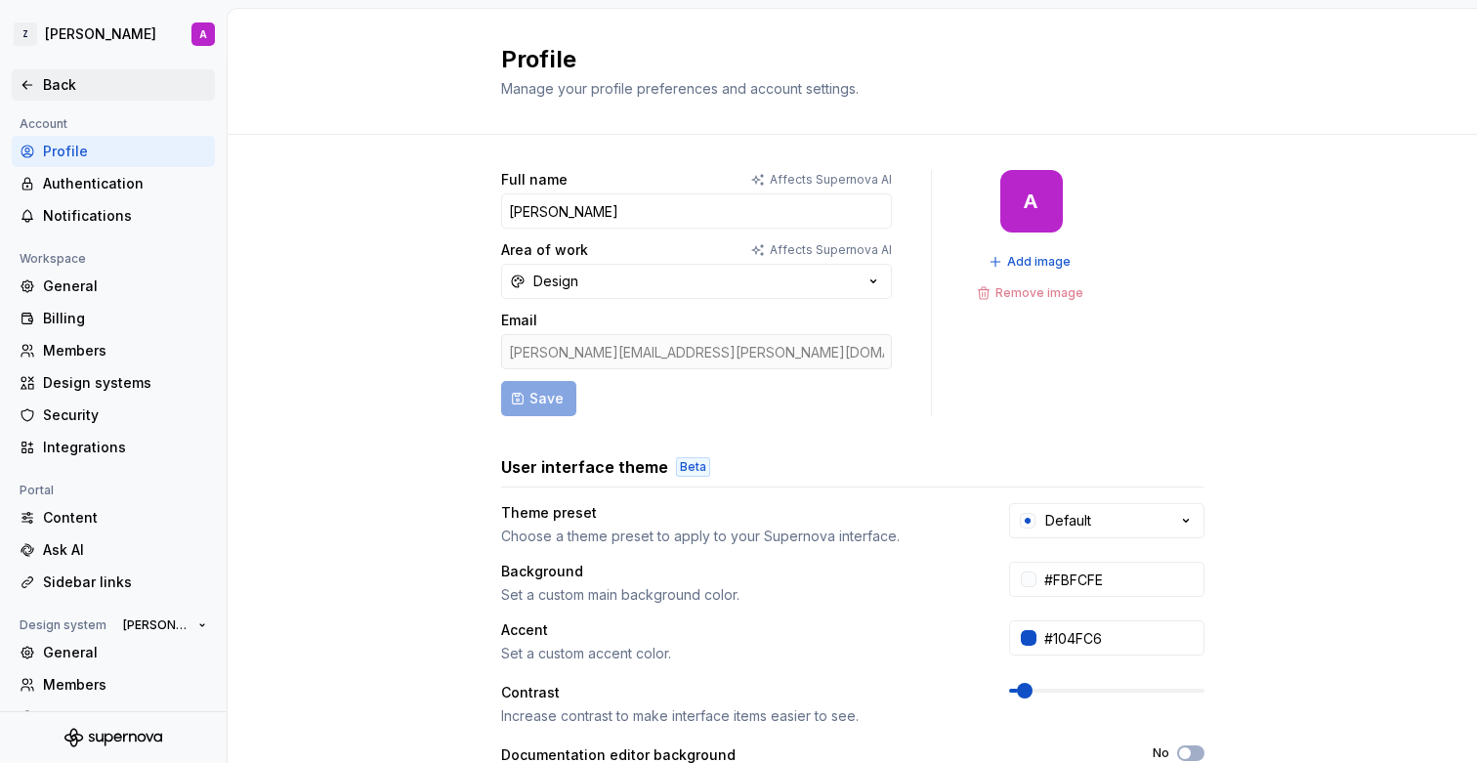
click at [64, 80] on div "Back" at bounding box center [125, 85] width 164 height 20
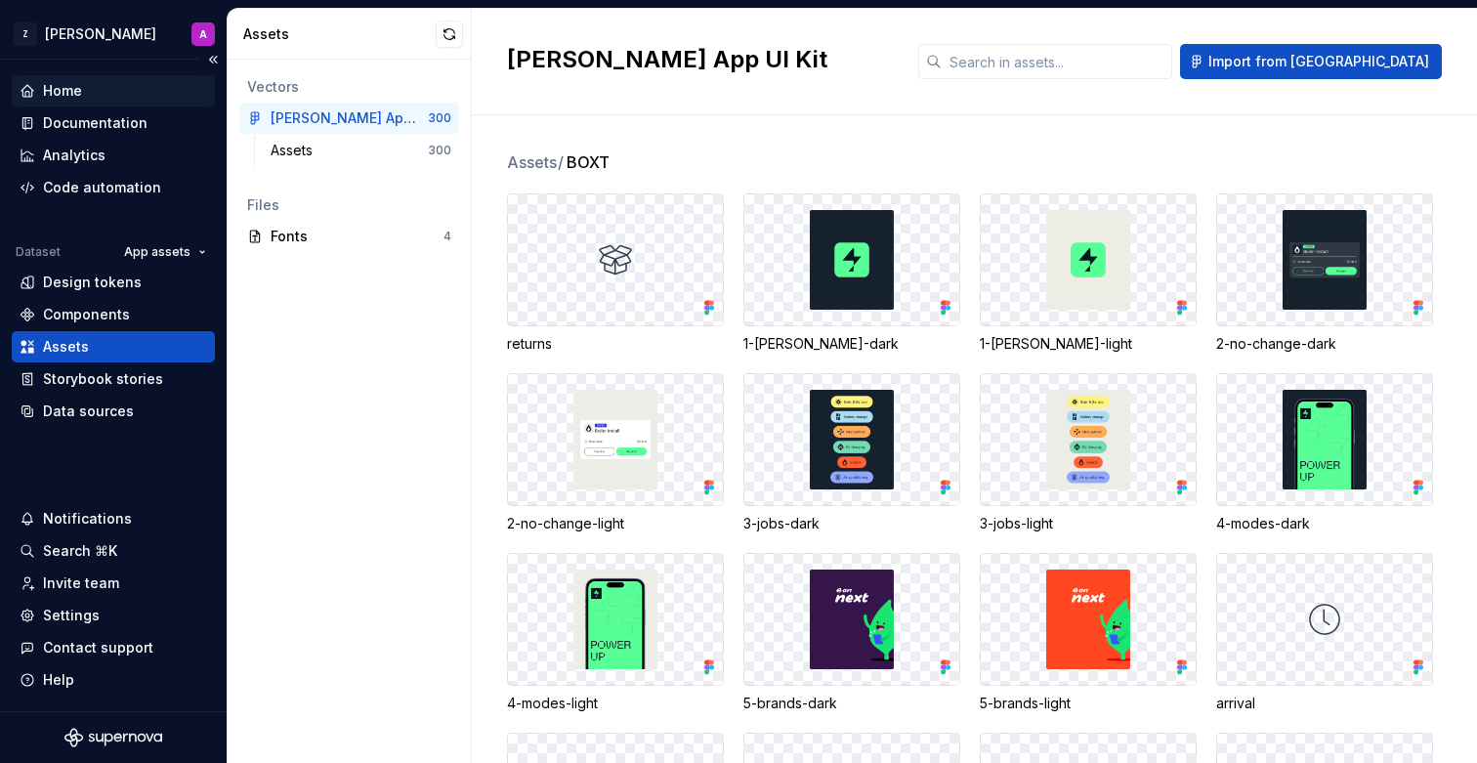
click at [62, 89] on div "Home" at bounding box center [62, 91] width 39 height 20
